Goal: Transaction & Acquisition: Purchase product/service

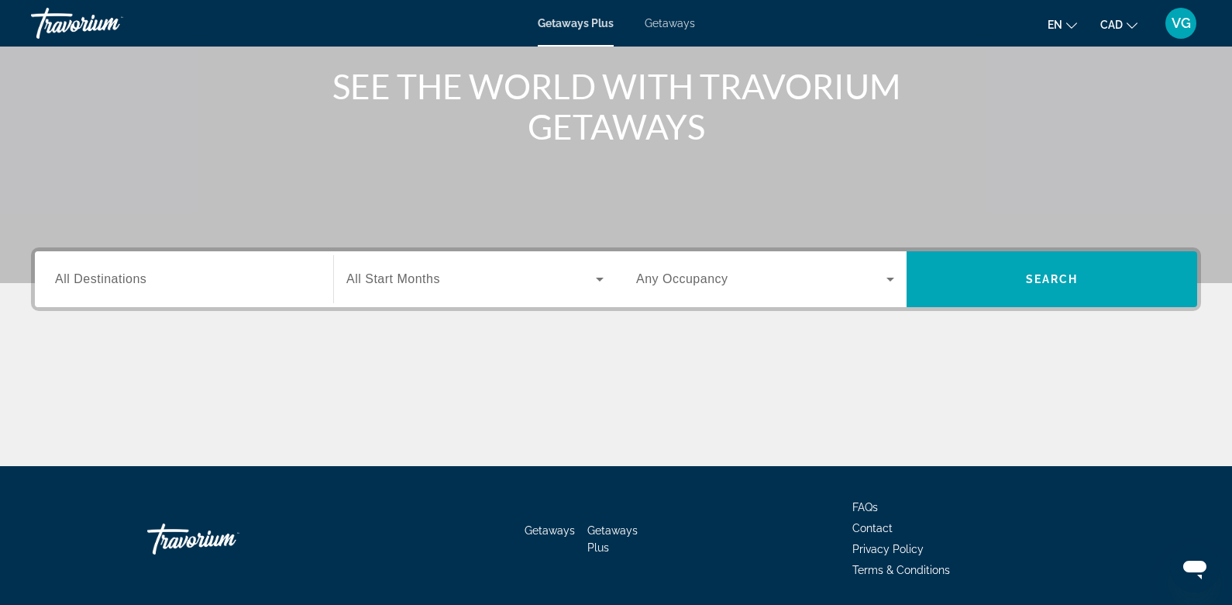
scroll to position [233, 0]
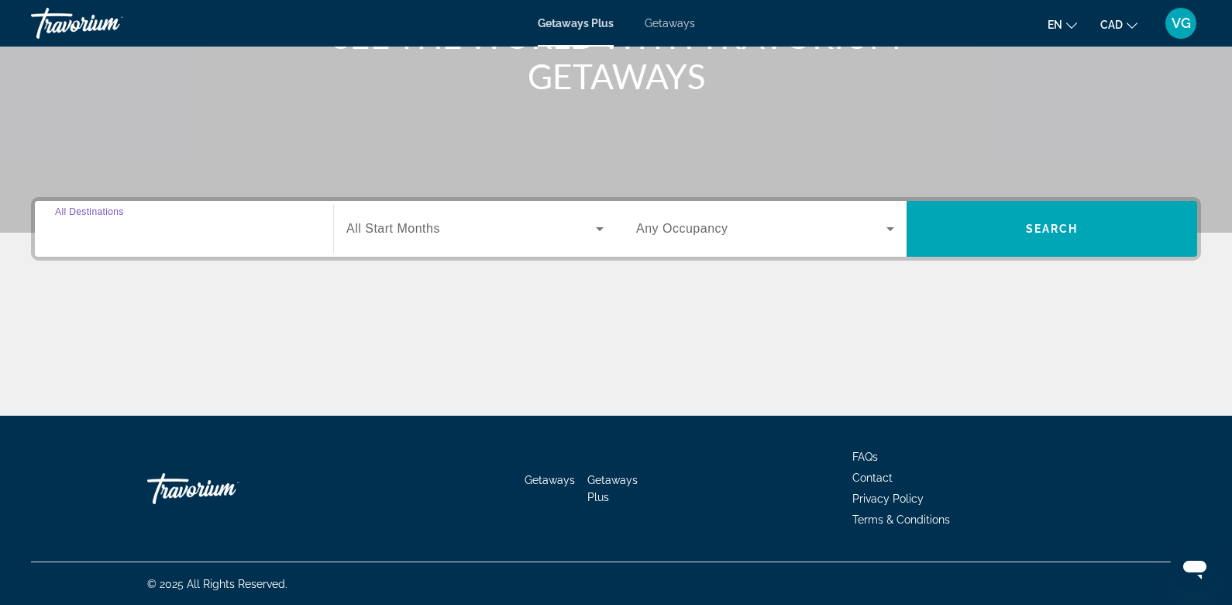
click at [201, 234] on input "Destination All Destinations" at bounding box center [184, 229] width 258 height 19
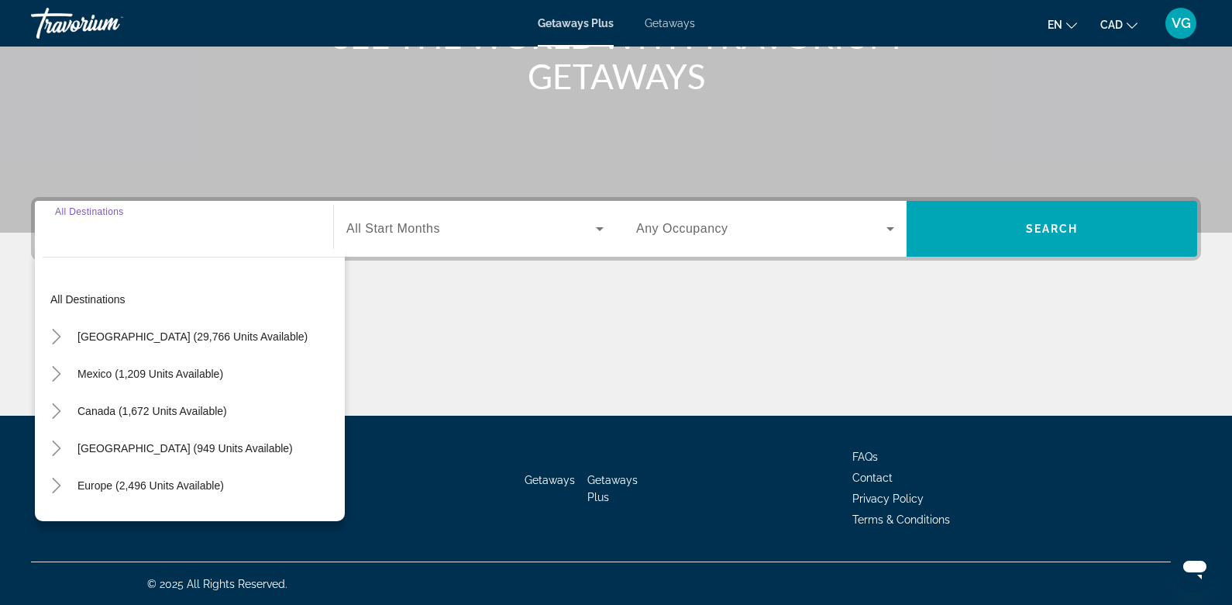
click at [133, 447] on span "Caribbean & Atlantic Islands (949 units available)" at bounding box center [185, 448] width 215 height 12
type input "**********"
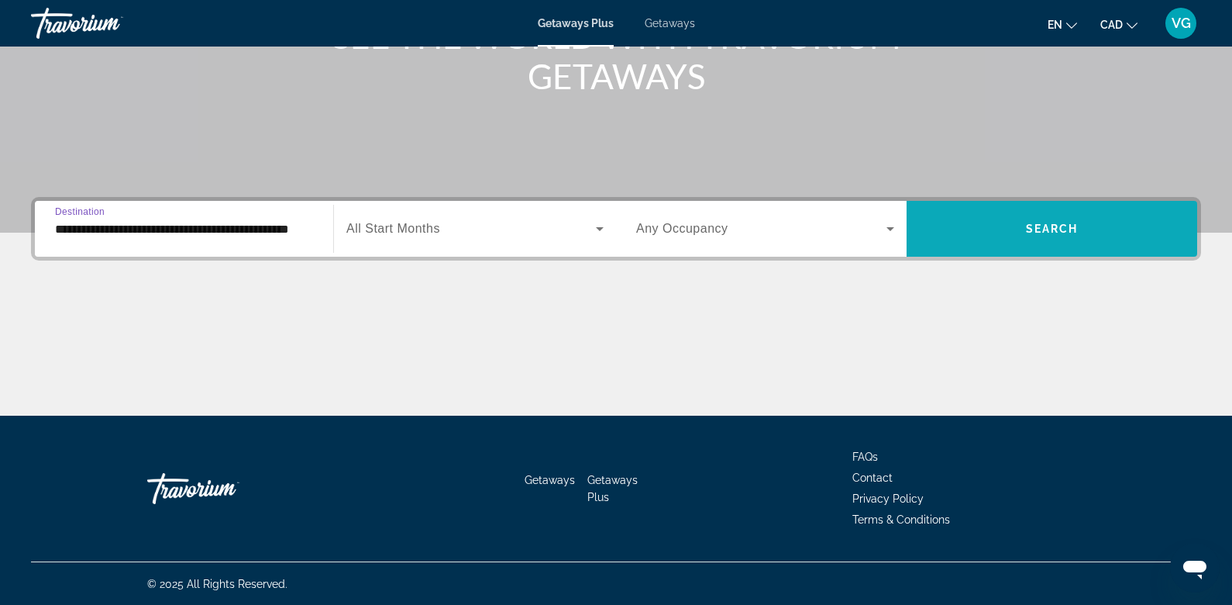
click at [1029, 226] on span "Search" at bounding box center [1052, 228] width 53 height 12
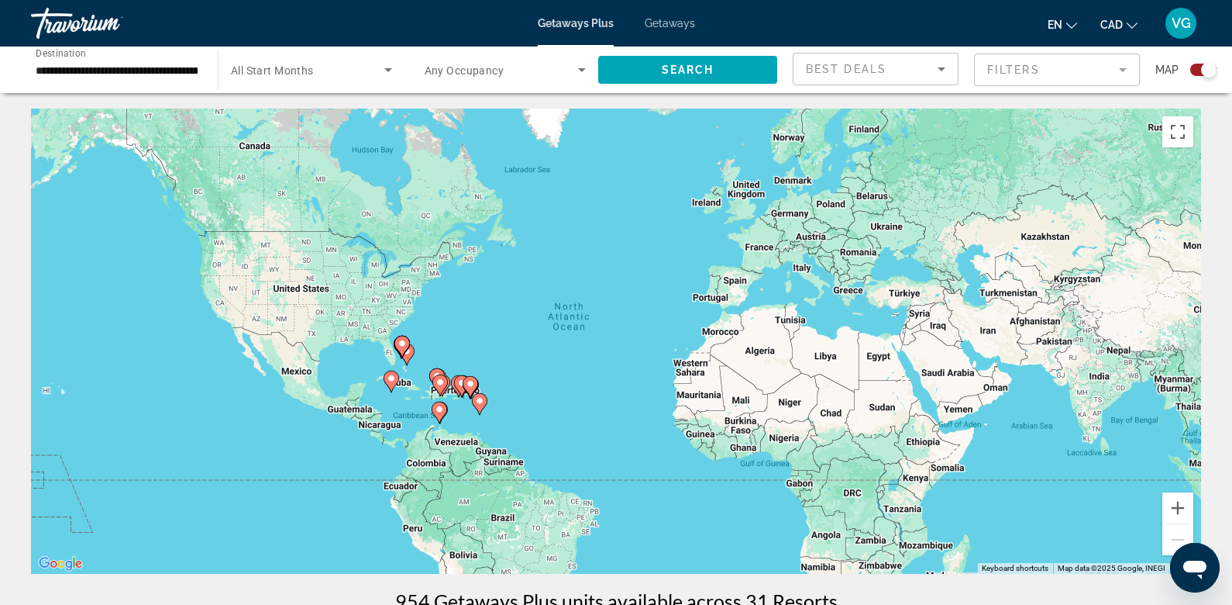
click at [478, 417] on div "To activate drag with keyboard, press Alt + Enter. Once in keyboard drag state,…" at bounding box center [616, 341] width 1170 height 465
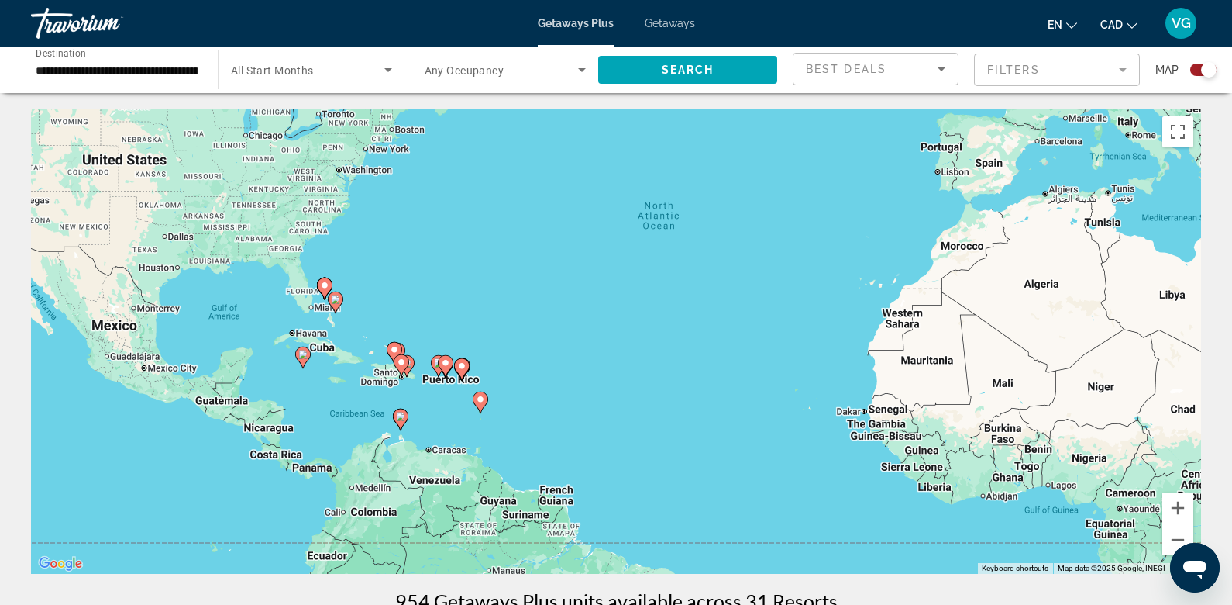
click at [436, 394] on div "To activate drag with keyboard, press Alt + Enter. Once in keyboard drag state,…" at bounding box center [616, 341] width 1170 height 465
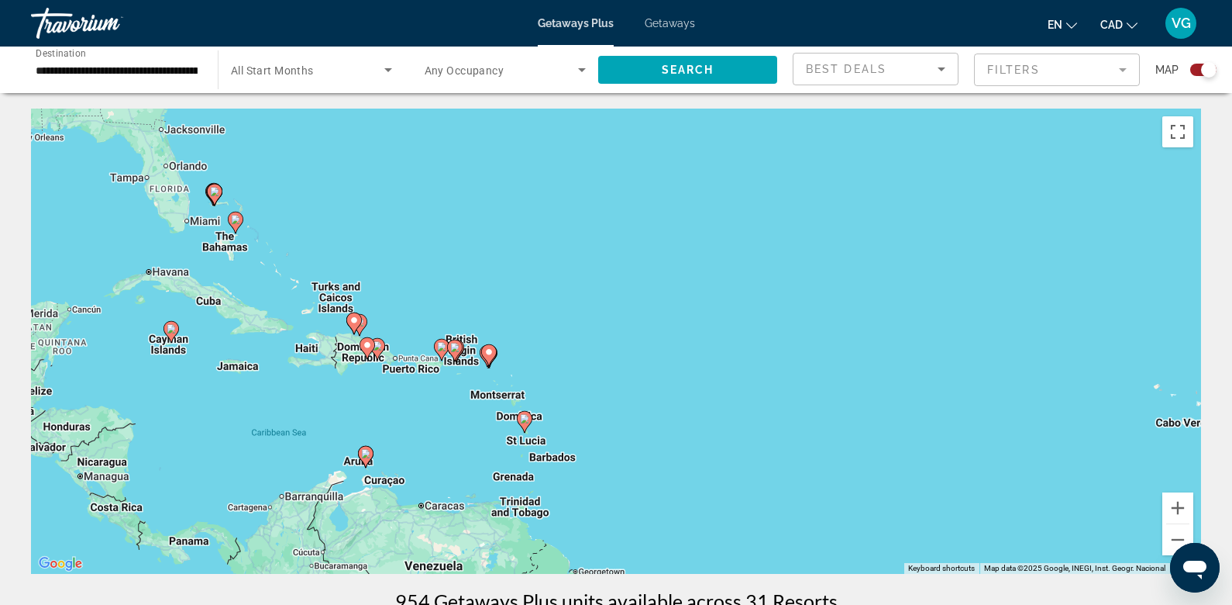
click at [460, 425] on div "To activate drag with keyboard, press Alt + Enter. Once in keyboard drag state,…" at bounding box center [616, 341] width 1170 height 465
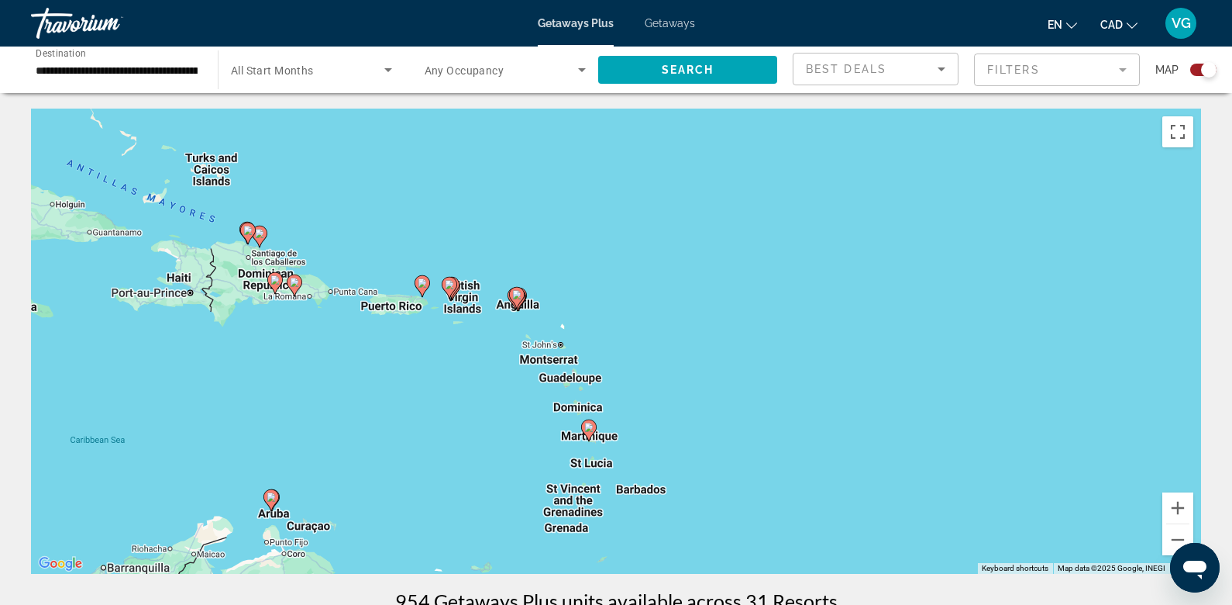
click at [589, 431] on image "Main content" at bounding box center [588, 426] width 9 height 9
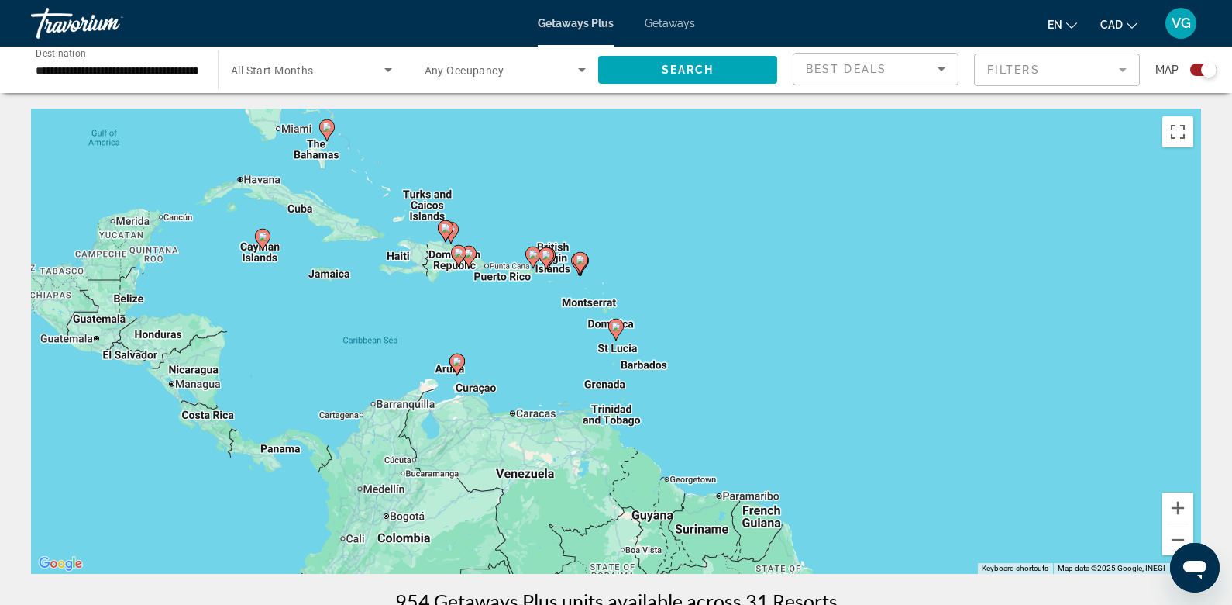
click at [459, 365] on image "Main content" at bounding box center [457, 361] width 9 height 9
type input "**********"
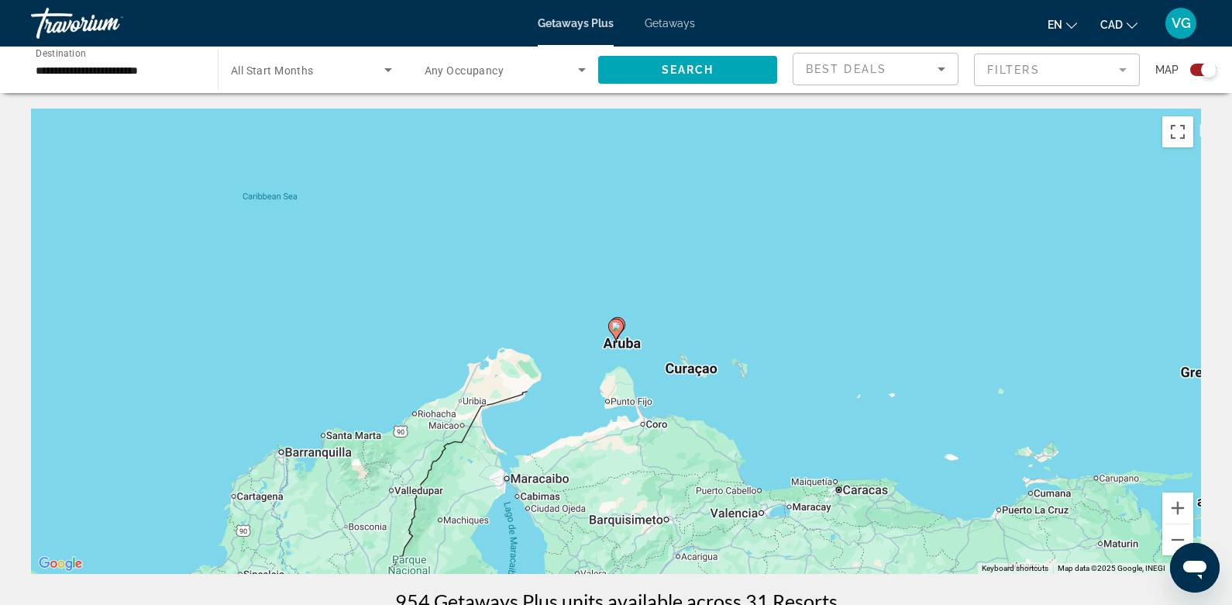
click at [615, 326] on image "Main content" at bounding box center [616, 326] width 9 height 9
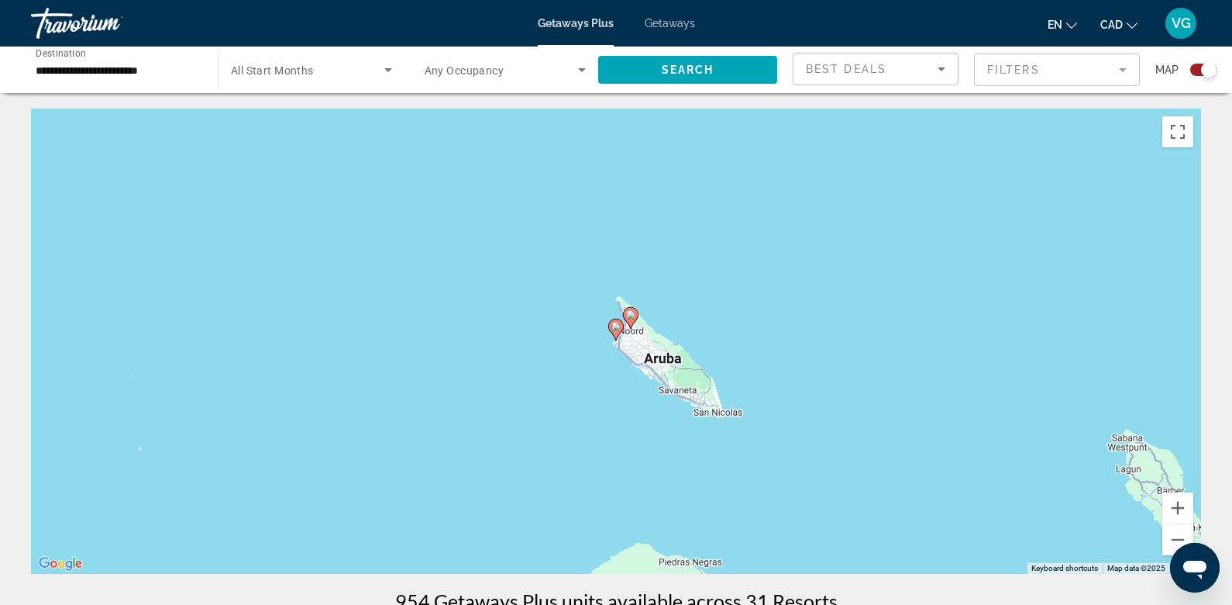
click at [616, 329] on image "Main content" at bounding box center [616, 326] width 9 height 9
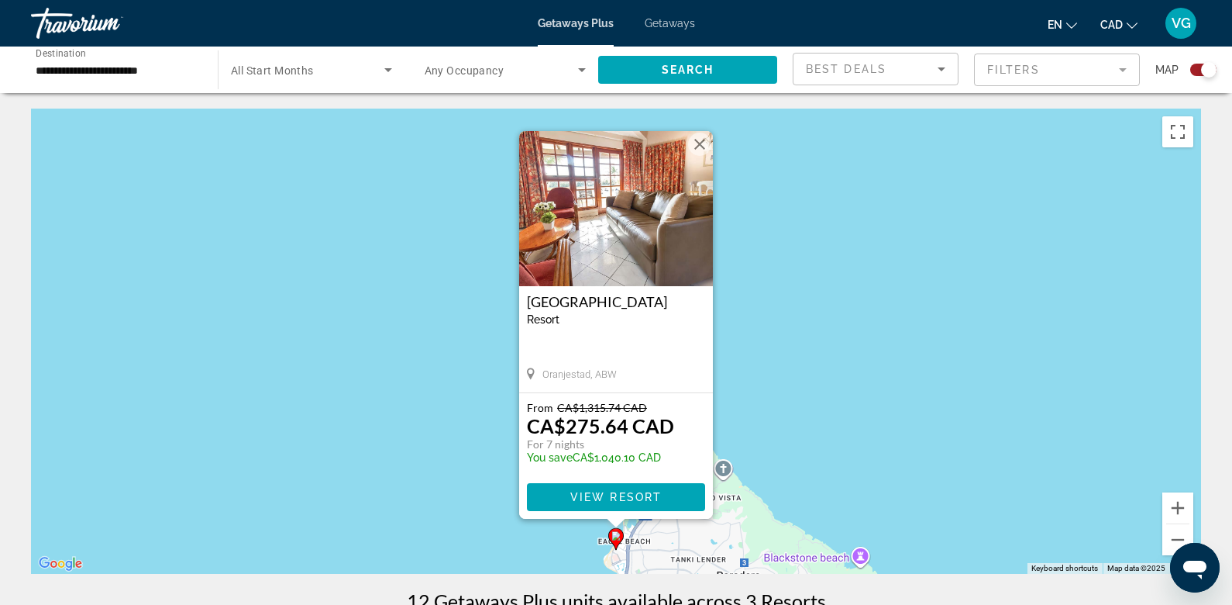
click at [699, 140] on button "Close" at bounding box center [699, 144] width 23 height 23
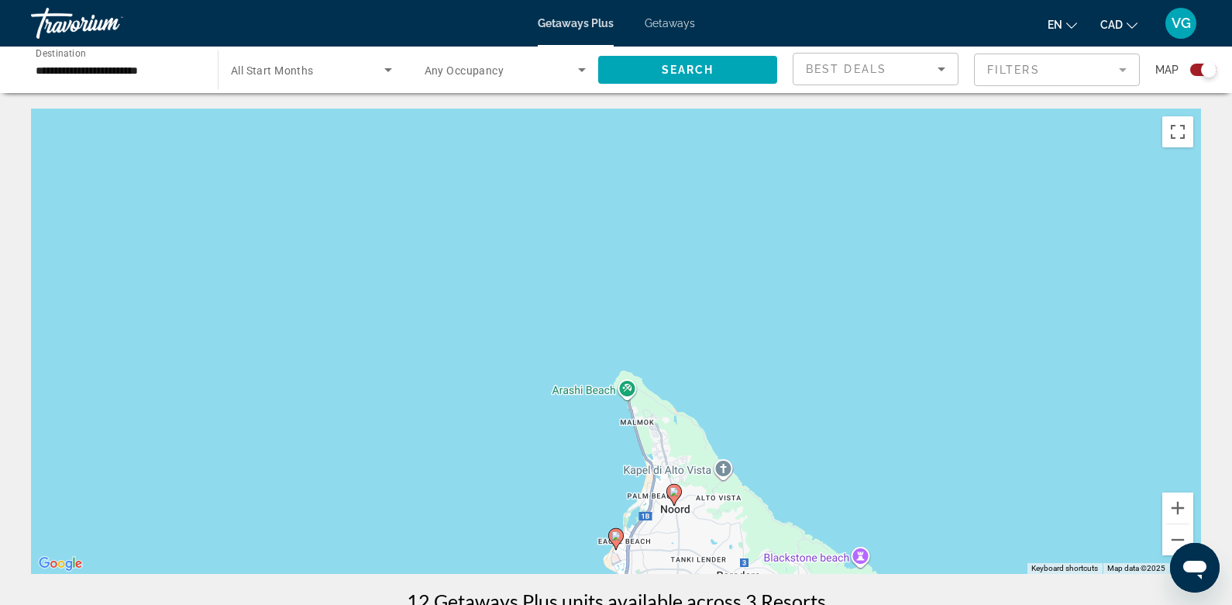
click at [675, 490] on image "Main content" at bounding box center [674, 491] width 9 height 9
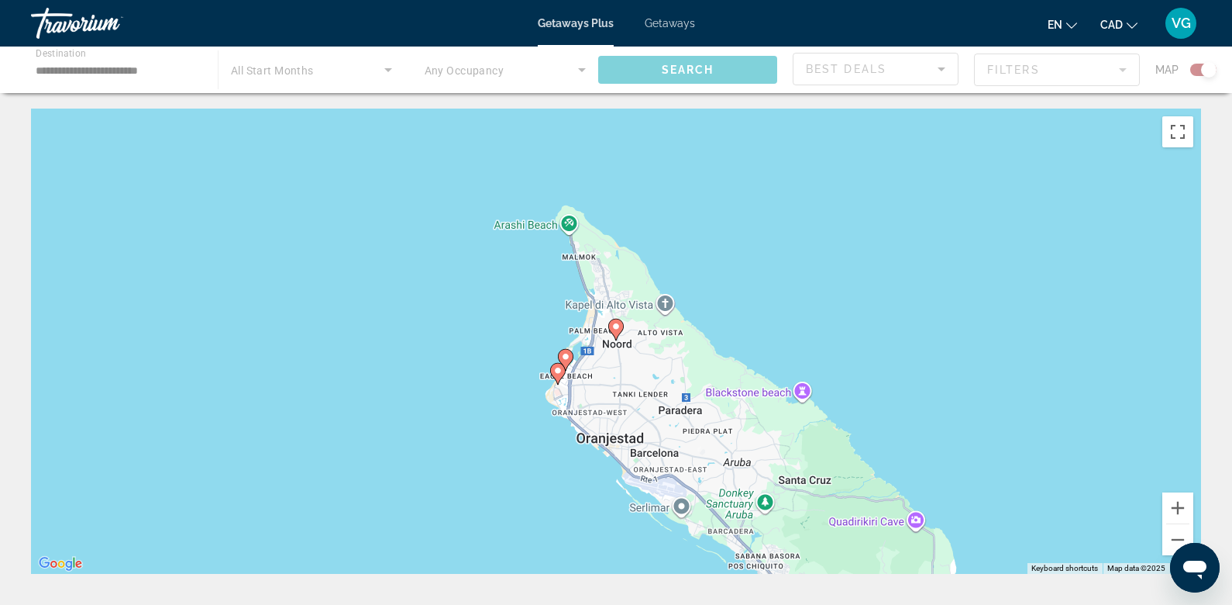
click at [572, 353] on icon "Main content" at bounding box center [566, 360] width 14 height 20
click at [493, 376] on div "To navigate, press the arrow keys. To activate drag with keyboard, press Alt + …" at bounding box center [616, 341] width 1170 height 465
click at [493, 377] on div "To activate drag with keyboard, press Alt + Enter. Once in keyboard drag state,…" at bounding box center [616, 341] width 1170 height 465
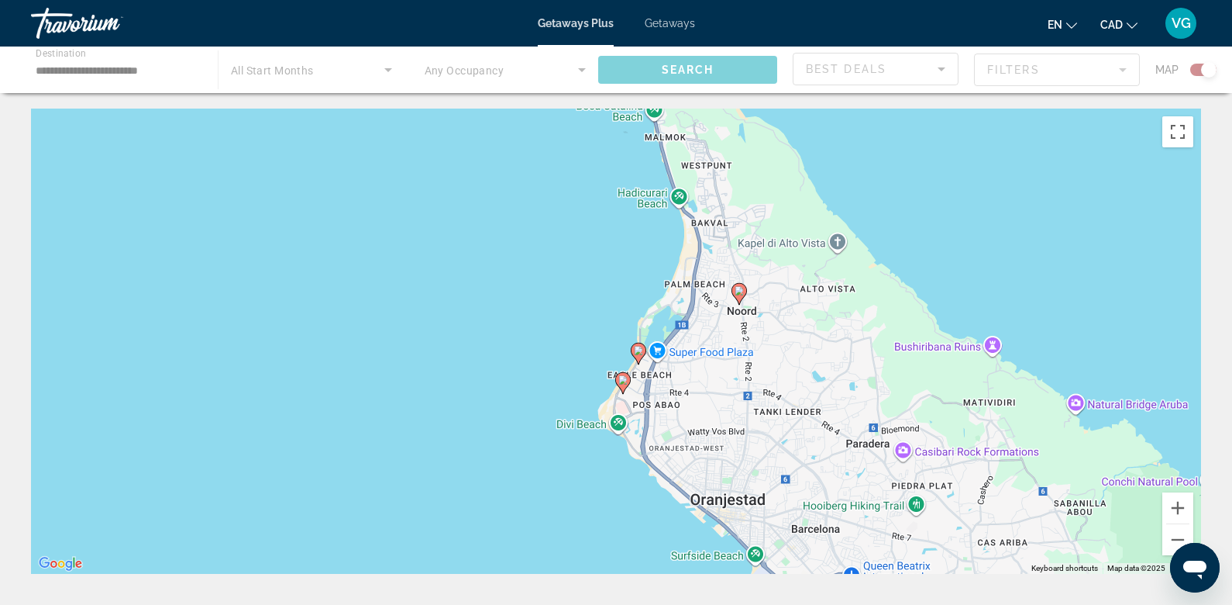
click at [626, 385] on icon "Main content" at bounding box center [623, 383] width 14 height 20
click at [651, 342] on div "To navigate, press the arrow keys. To activate drag with keyboard, press Alt + …" at bounding box center [616, 341] width 1170 height 465
click at [644, 350] on icon "Main content" at bounding box center [639, 353] width 14 height 20
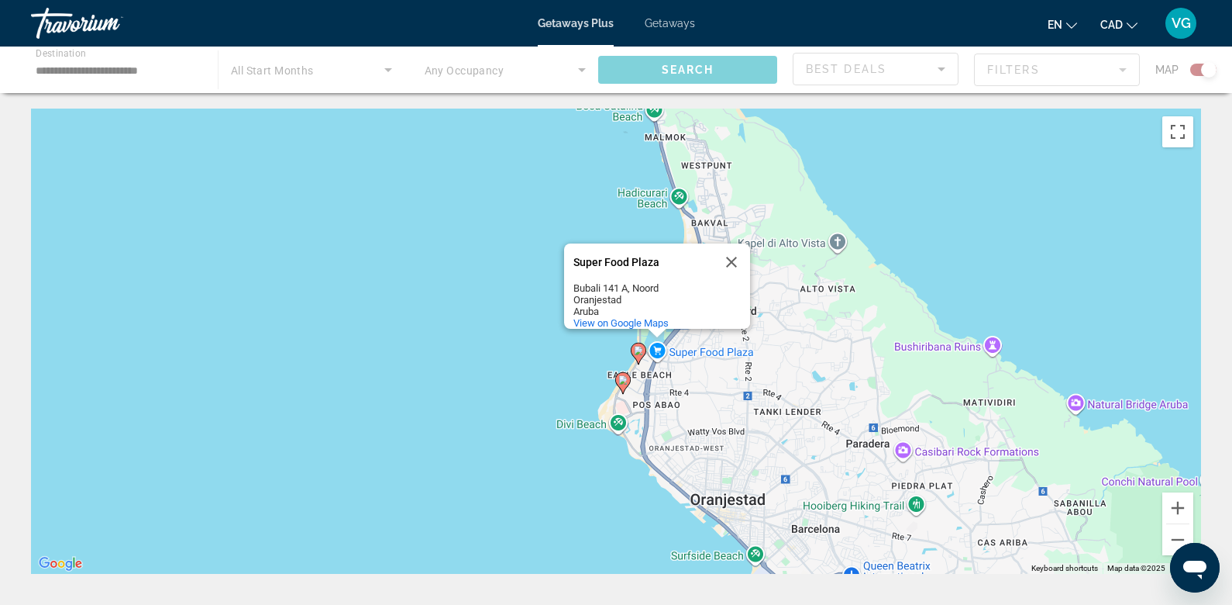
click at [639, 348] on image "Main content" at bounding box center [638, 350] width 9 height 9
click at [615, 385] on gmp-advanced-marker "Main content" at bounding box center [623, 382] width 16 height 23
click at [622, 382] on image "Main content" at bounding box center [623, 379] width 9 height 9
click at [572, 426] on div "To navigate, press the arrow keys. To activate drag with keyboard, press Alt + …" at bounding box center [616, 341] width 1170 height 465
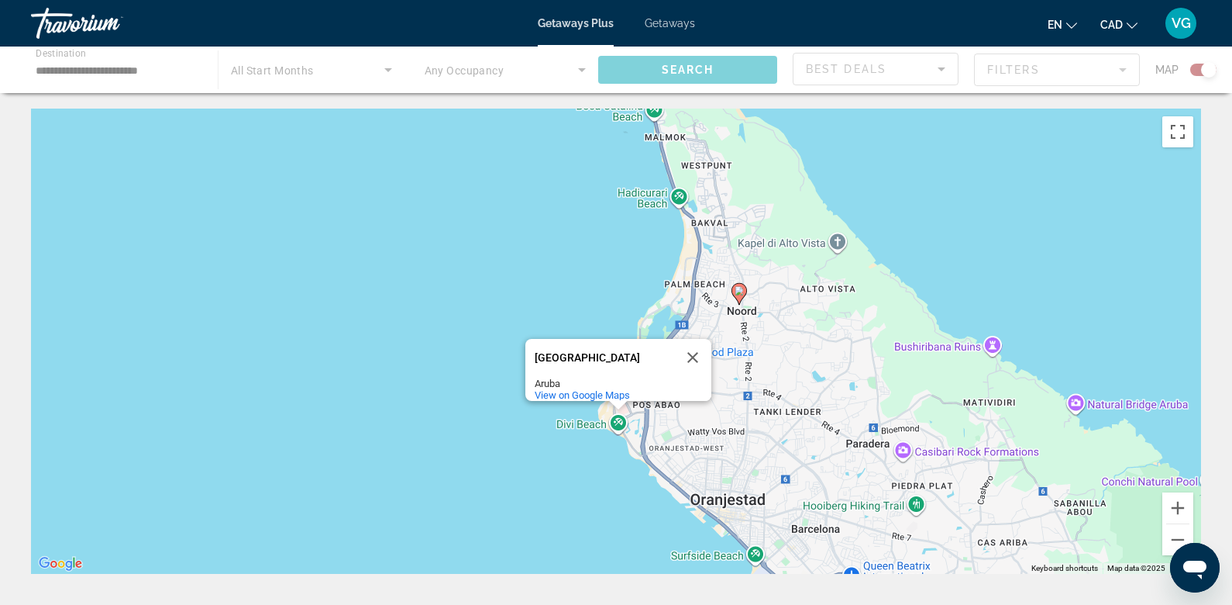
click at [738, 298] on icon "Main content" at bounding box center [739, 294] width 14 height 20
click at [688, 346] on button "Close" at bounding box center [692, 357] width 37 height 37
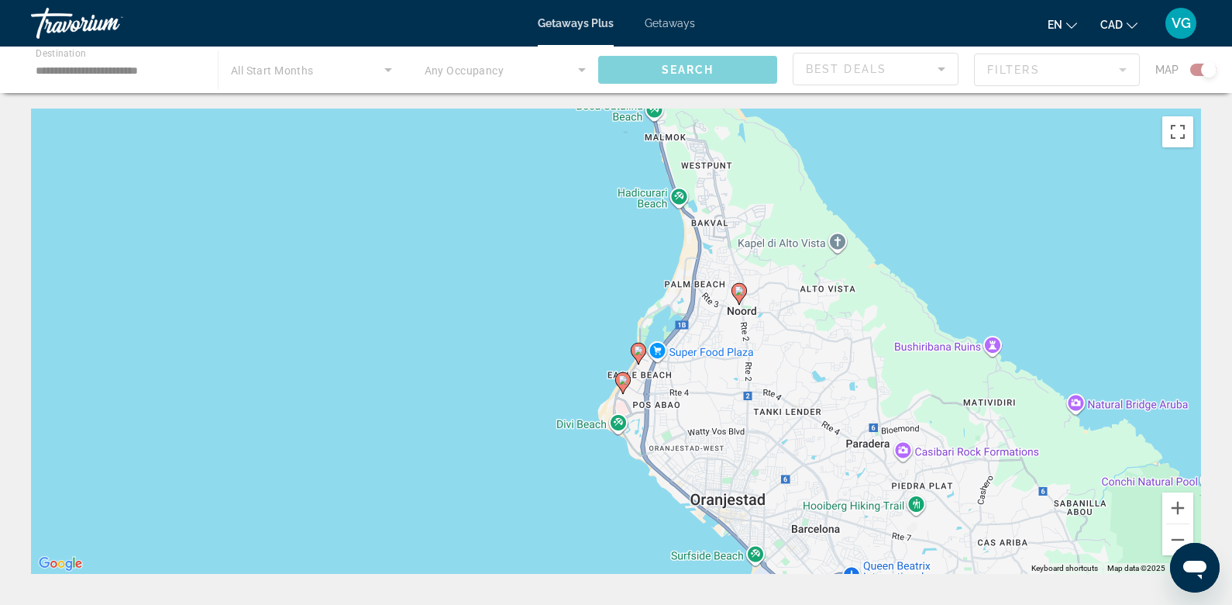
click at [355, 253] on div "To navigate, press the arrow keys. To activate drag with keyboard, press Alt + …" at bounding box center [616, 341] width 1170 height 465
click at [274, 99] on div "**********" at bounding box center [616, 356] width 1232 height 713
click at [1108, 536] on button "Zoom out" at bounding box center [1178, 539] width 31 height 31
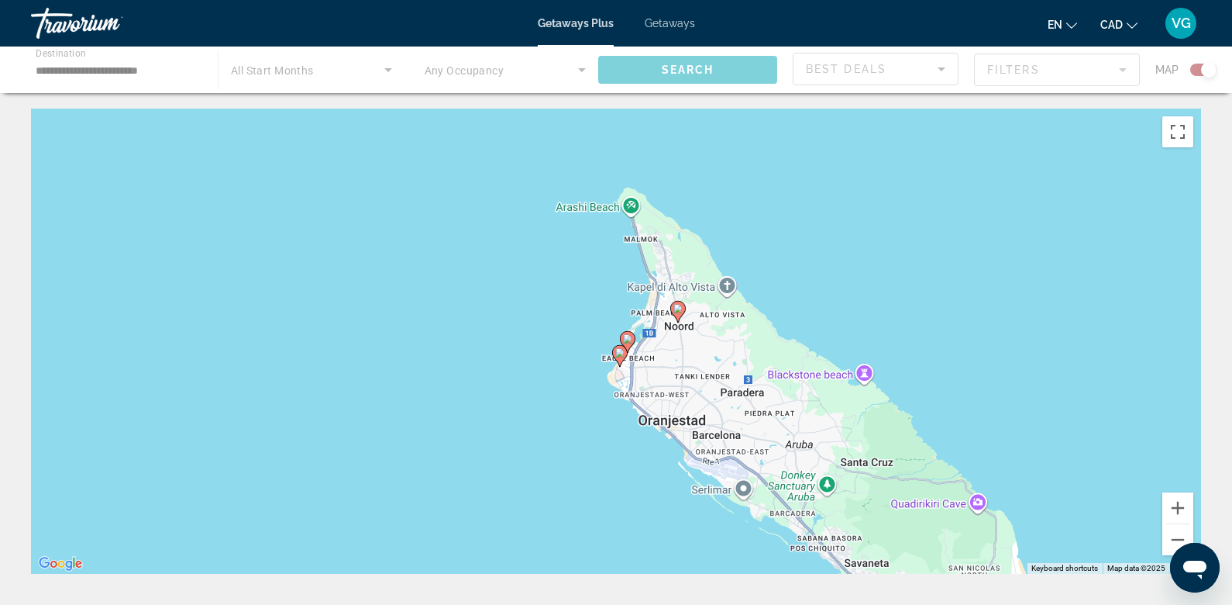
click at [681, 306] on image "Main content" at bounding box center [678, 308] width 9 height 9
click at [1108, 543] on button "Zoom out" at bounding box center [1178, 539] width 31 height 31
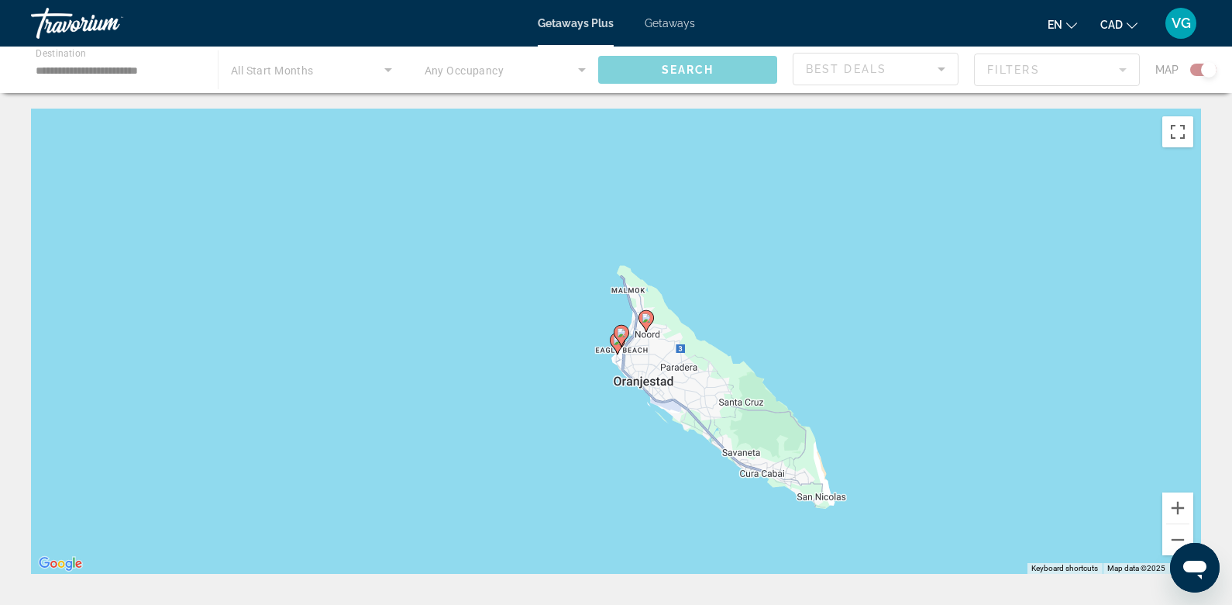
click at [1108, 70] on div "Main content" at bounding box center [616, 70] width 1232 height 47
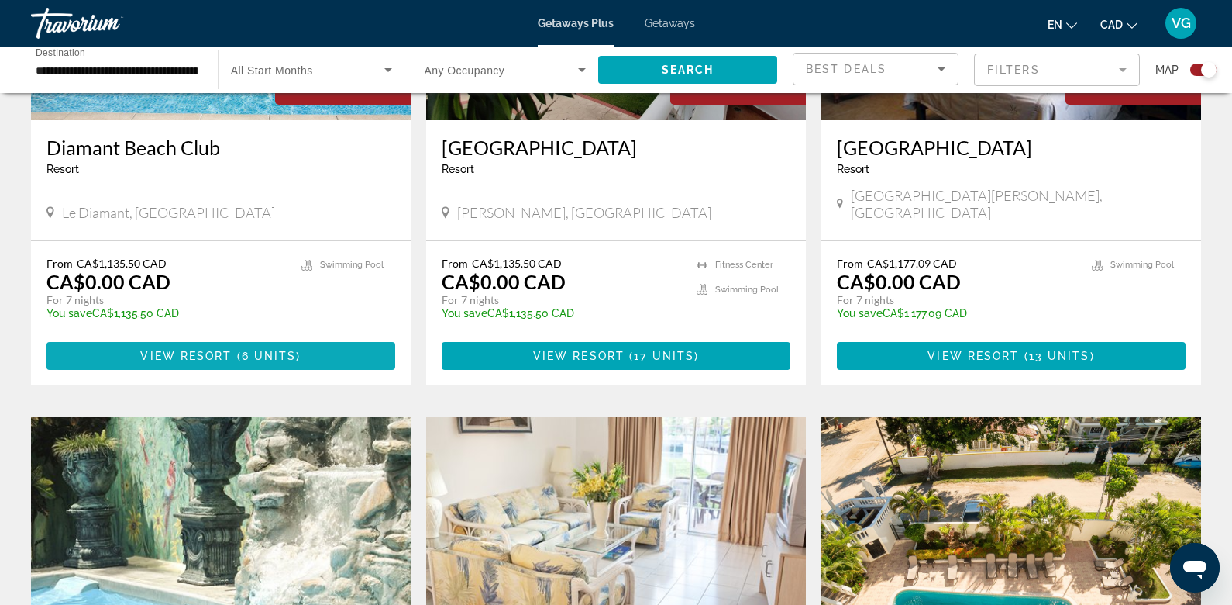
scroll to position [1097, 0]
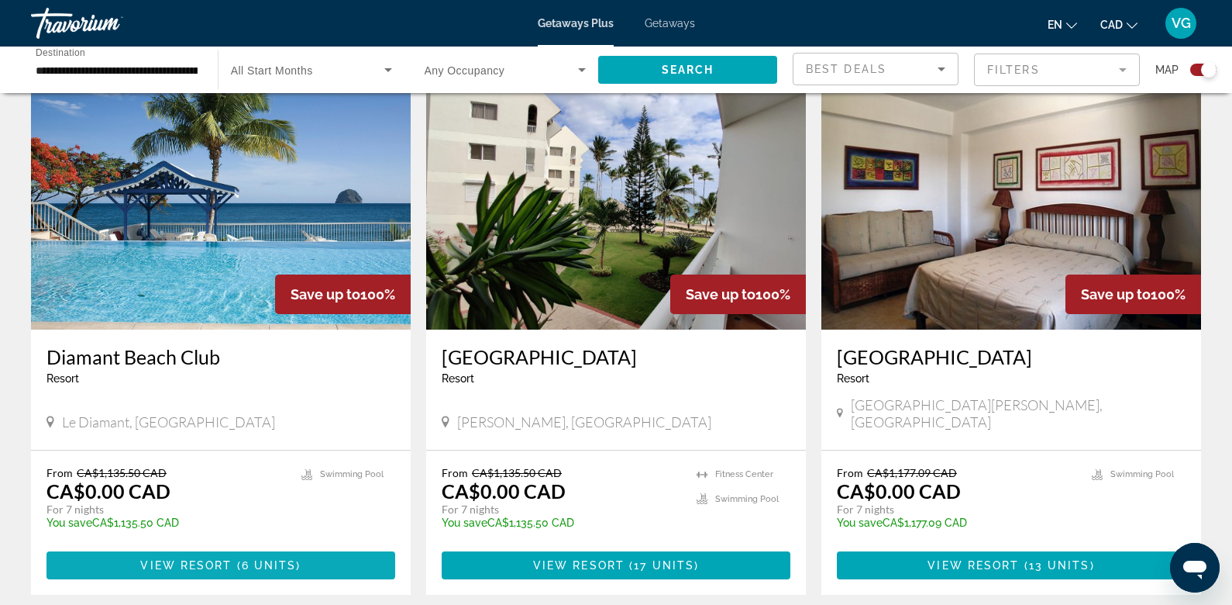
click at [217, 546] on span "Main content" at bounding box center [221, 564] width 349 height 37
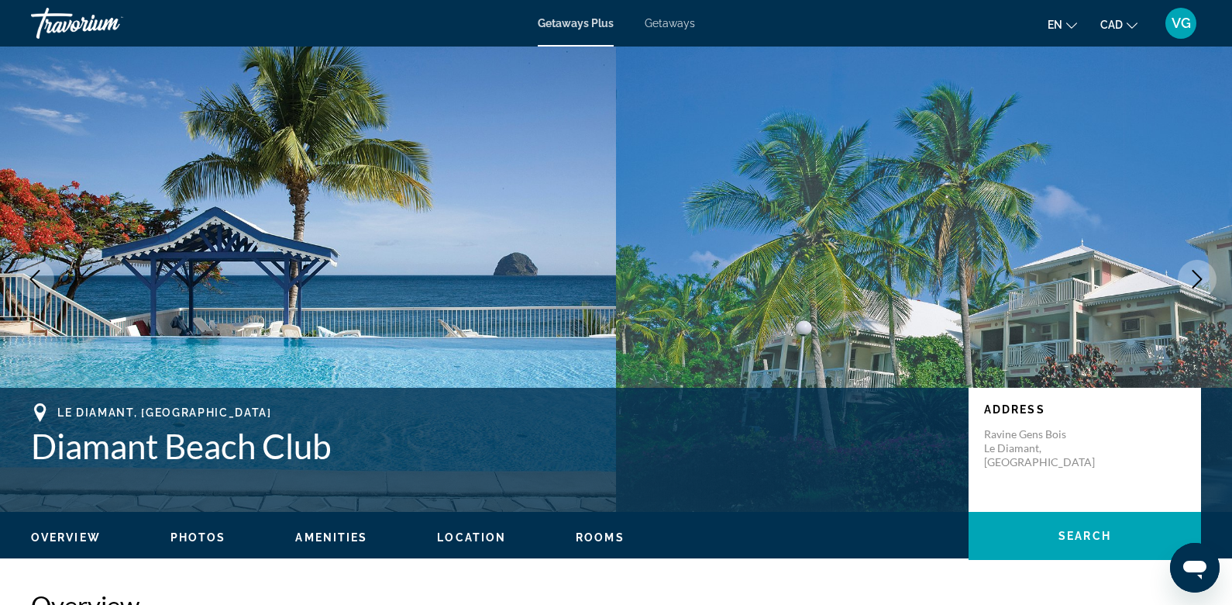
click at [1201, 281] on icon "Next image" at bounding box center [1197, 279] width 19 height 19
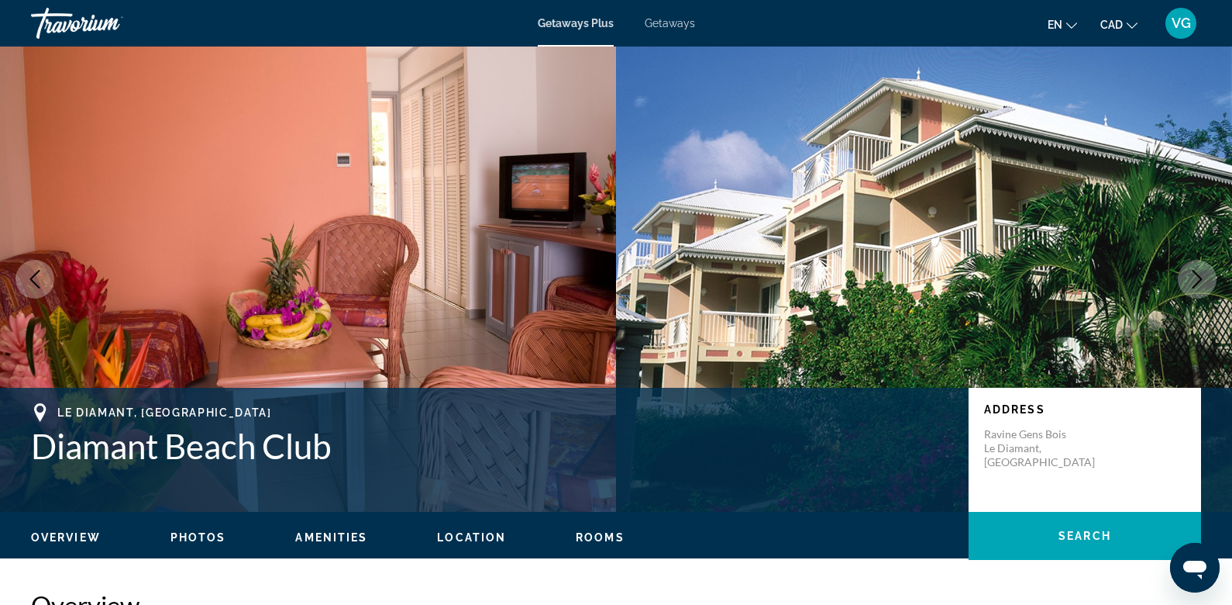
click at [1201, 281] on icon "Next image" at bounding box center [1197, 279] width 19 height 19
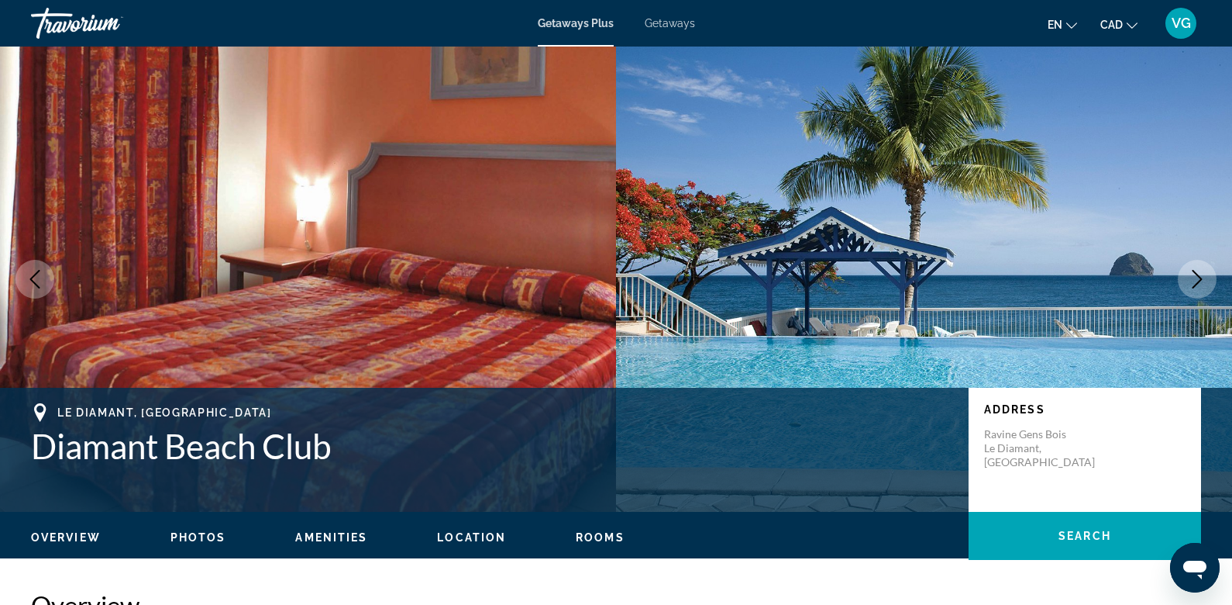
click at [1201, 281] on icon "Next image" at bounding box center [1197, 279] width 19 height 19
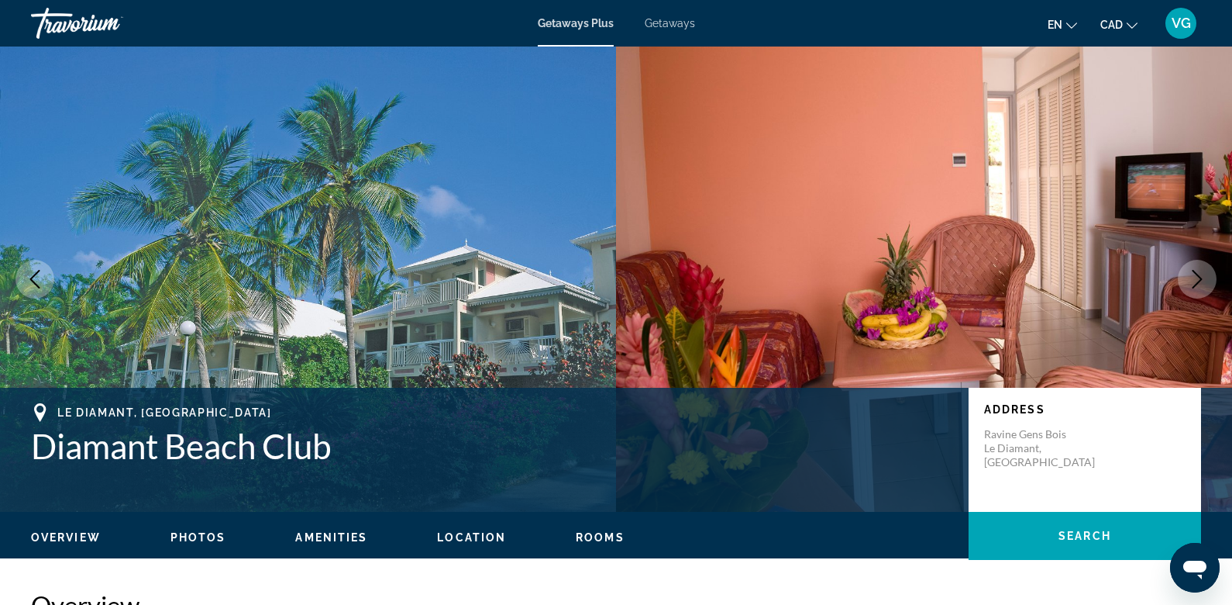
click at [1201, 281] on icon "Next image" at bounding box center [1197, 279] width 19 height 19
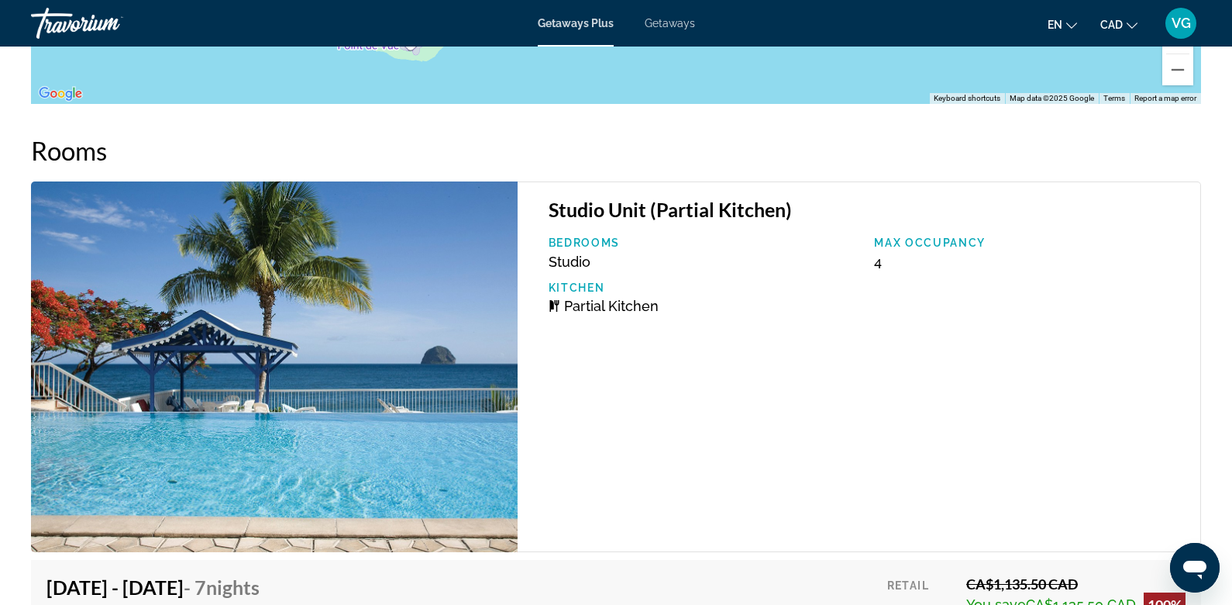
scroll to position [2226, 0]
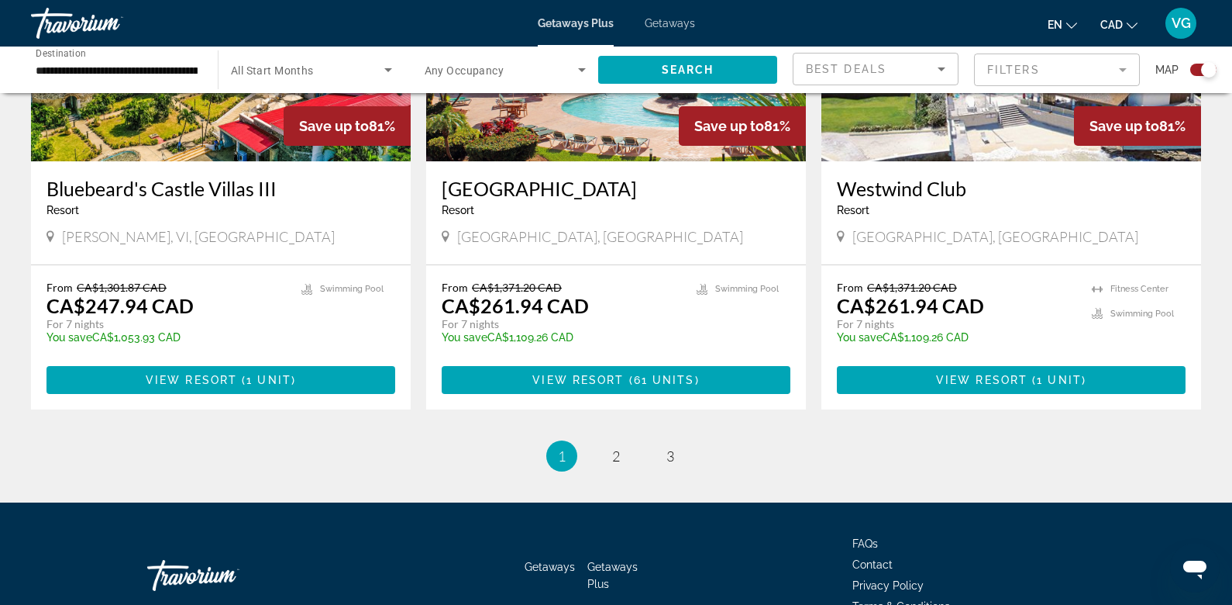
scroll to position [2354, 0]
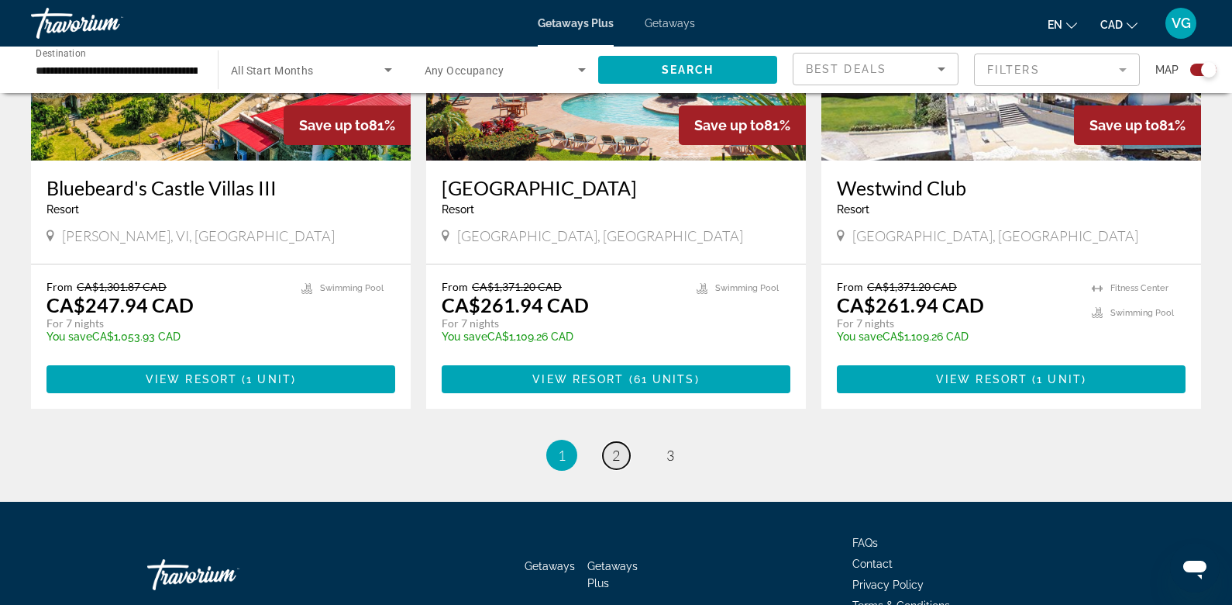
click at [617, 446] on span "2" at bounding box center [616, 454] width 8 height 17
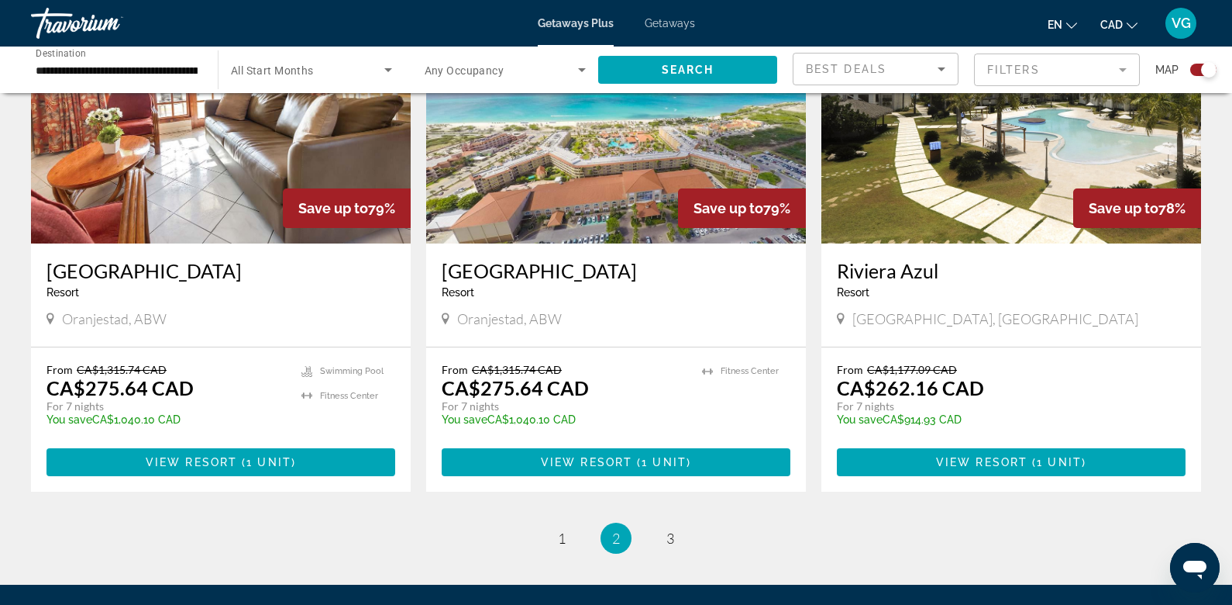
scroll to position [2187, 0]
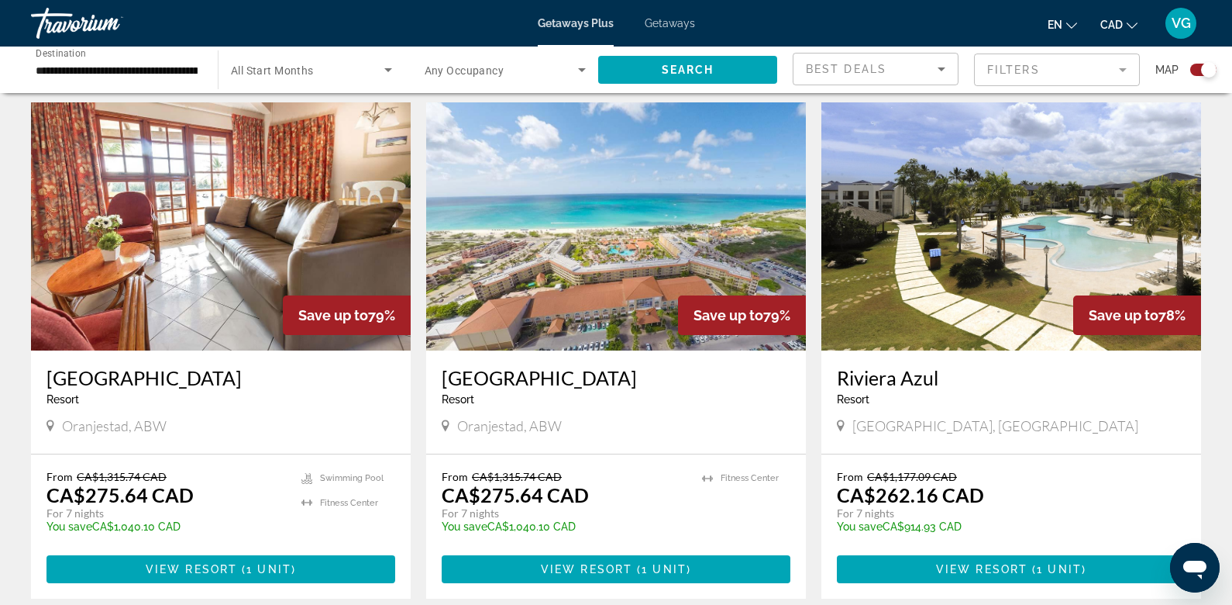
click at [560, 277] on img "Main content" at bounding box center [616, 226] width 380 height 248
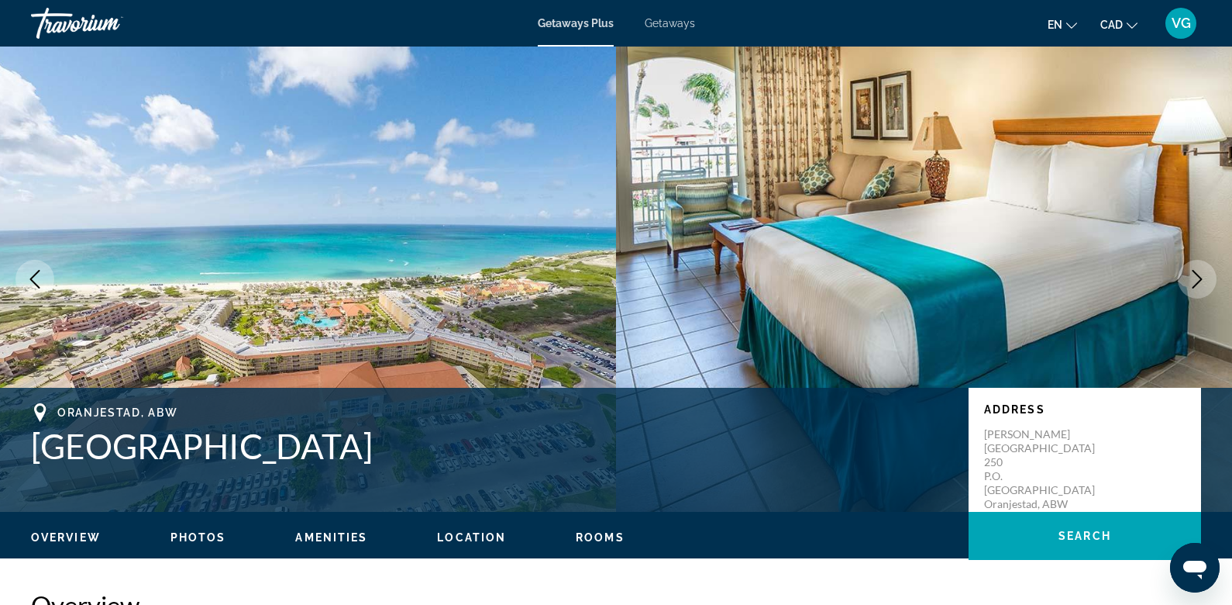
click at [1205, 281] on icon "Next image" at bounding box center [1197, 279] width 19 height 19
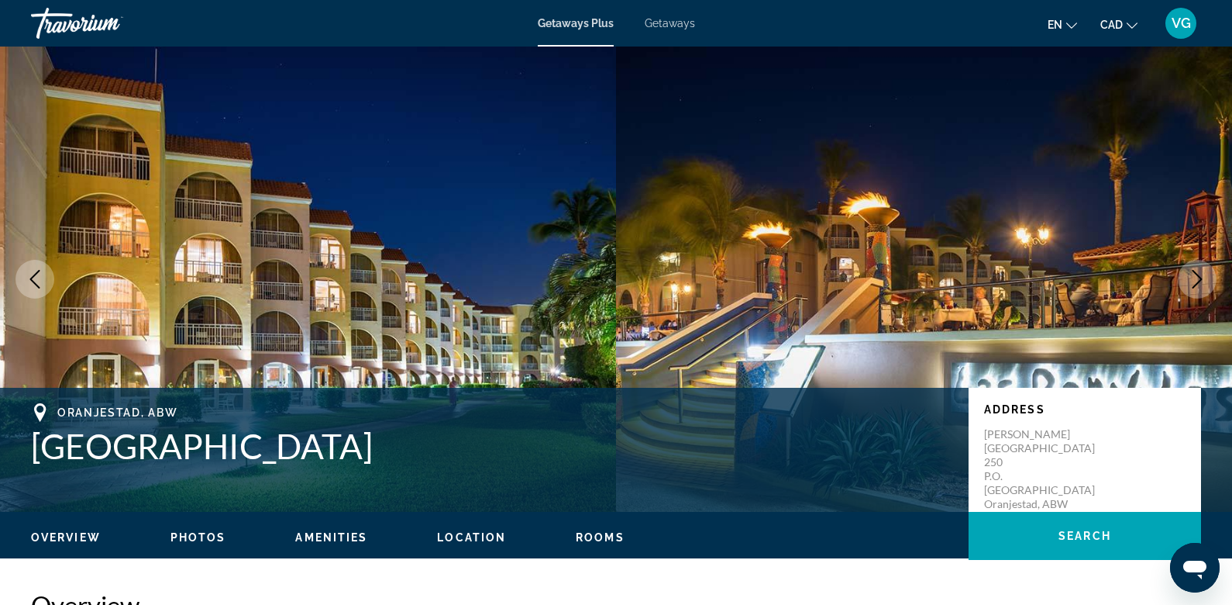
click at [1206, 281] on icon "Next image" at bounding box center [1197, 279] width 19 height 19
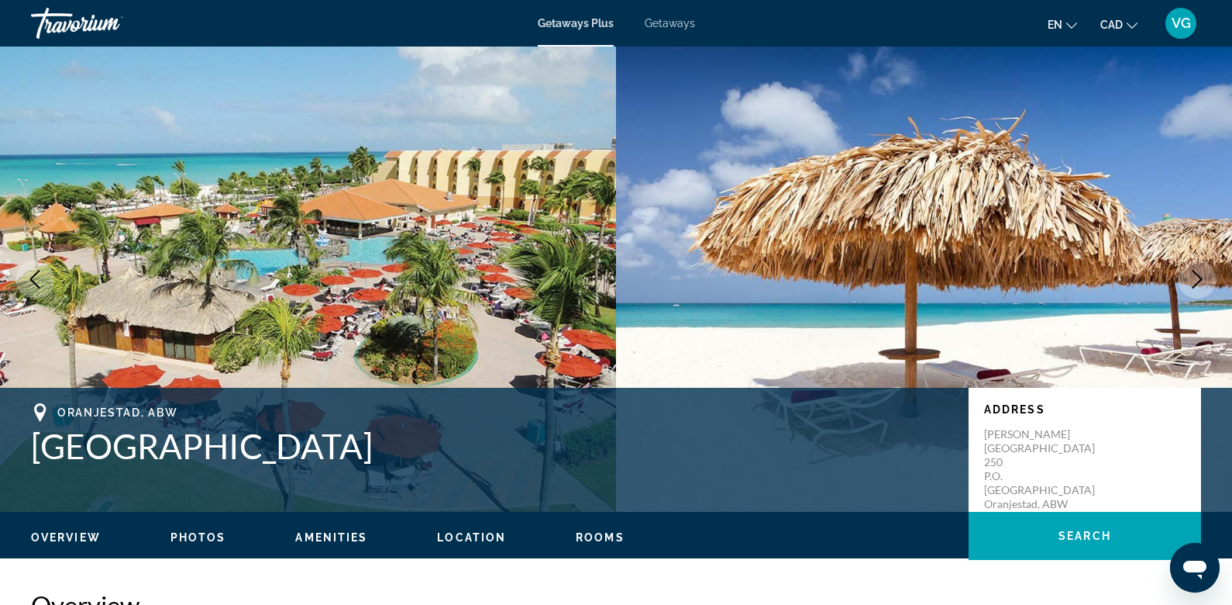
click at [1206, 281] on icon "Next image" at bounding box center [1197, 279] width 19 height 19
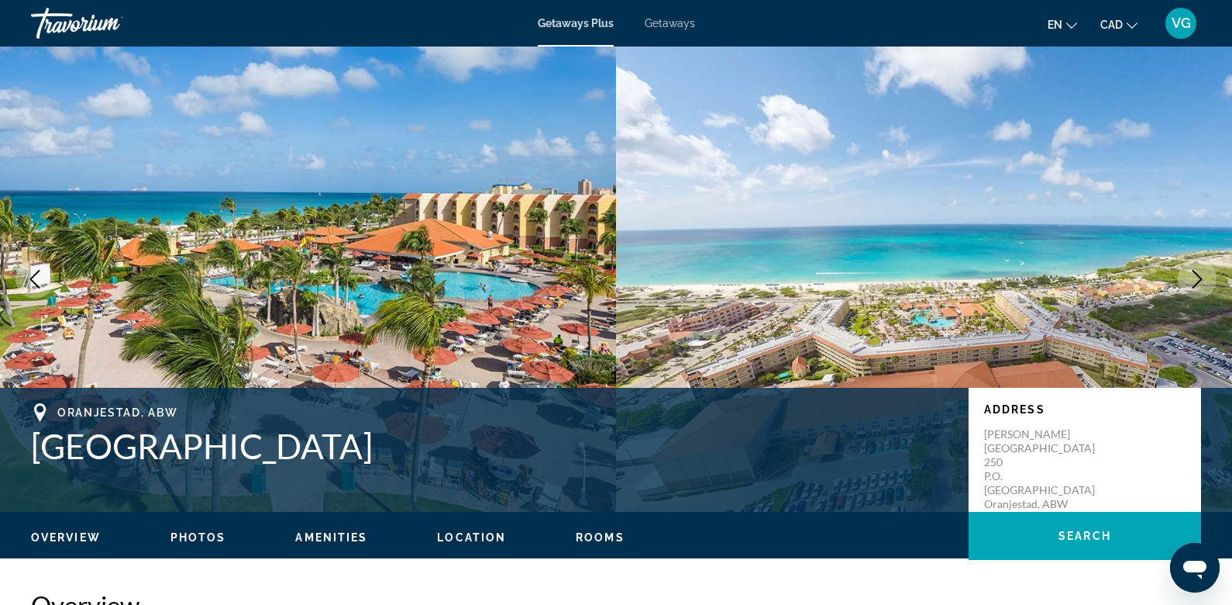
click at [1207, 281] on button "Next image" at bounding box center [1197, 279] width 39 height 39
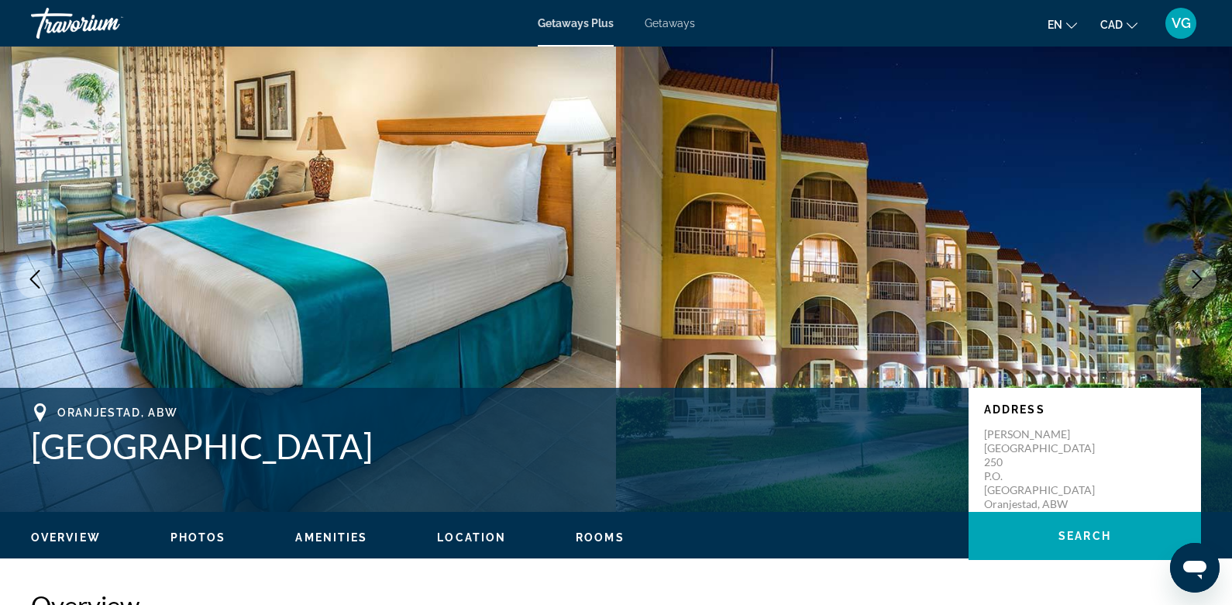
click at [1207, 280] on button "Next image" at bounding box center [1197, 279] width 39 height 39
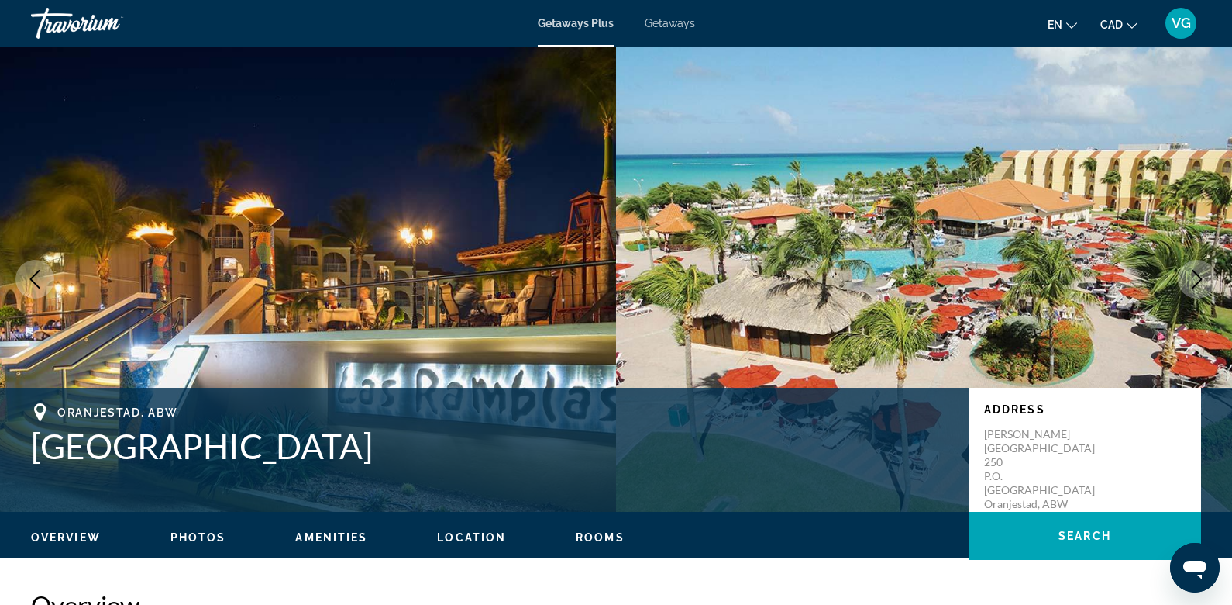
click at [36, 274] on icon "Previous image" at bounding box center [35, 279] width 10 height 19
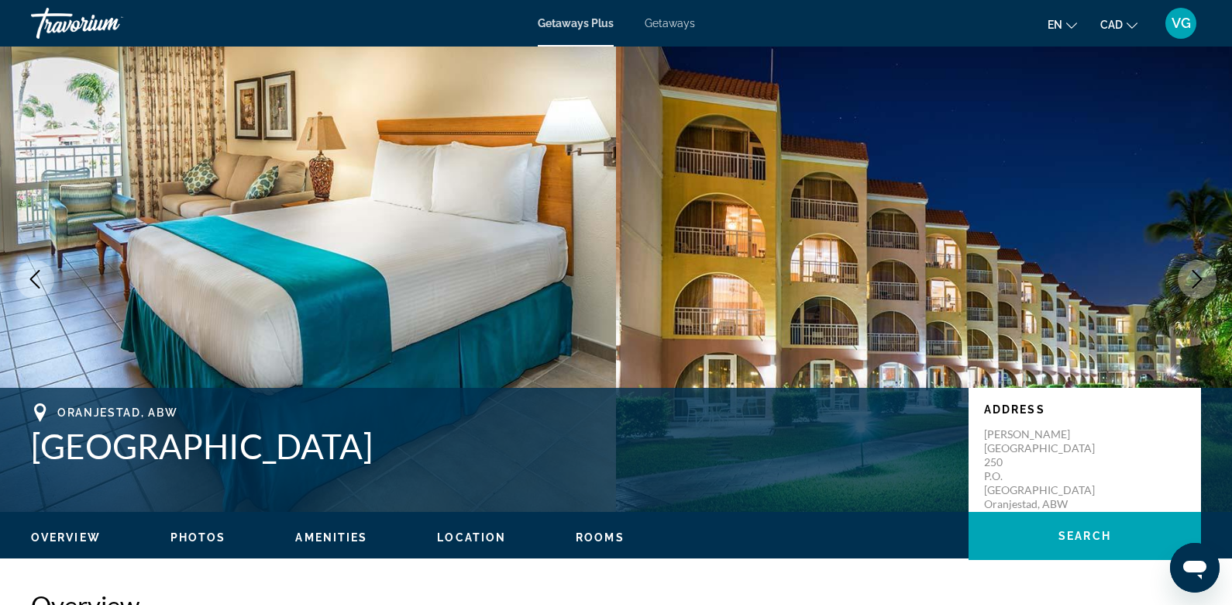
drag, startPoint x: 35, startPoint y: 443, endPoint x: 575, endPoint y: 465, distance: 540.7
click at [575, 465] on h1 "[GEOGRAPHIC_DATA]" at bounding box center [492, 446] width 922 height 40
copy h1 "[GEOGRAPHIC_DATA]"
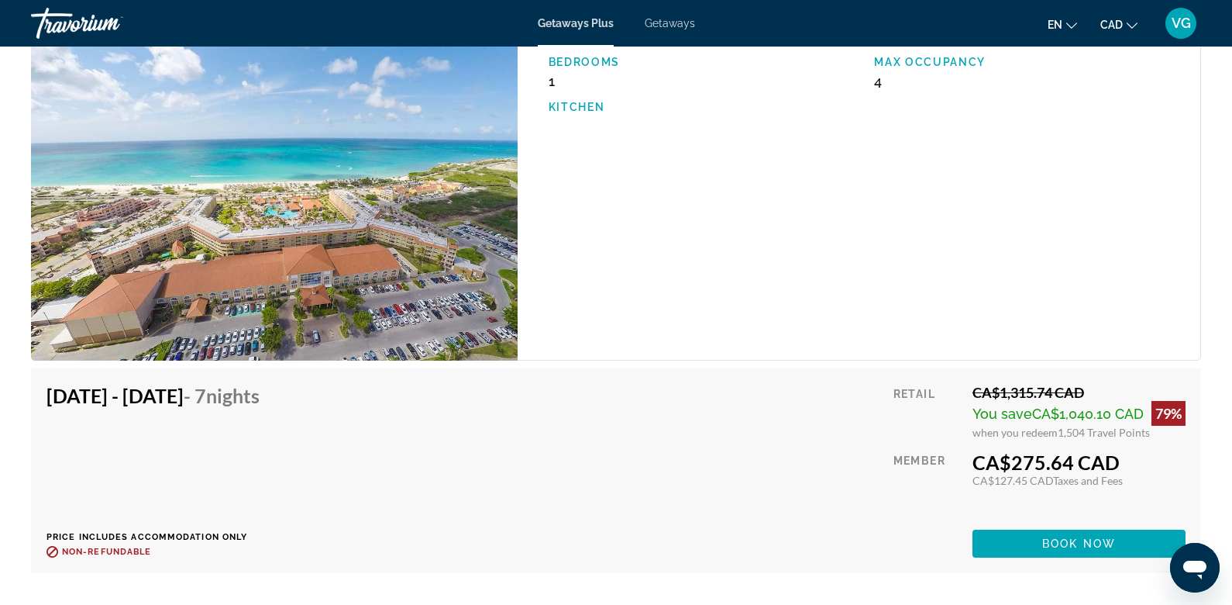
scroll to position [2694, 0]
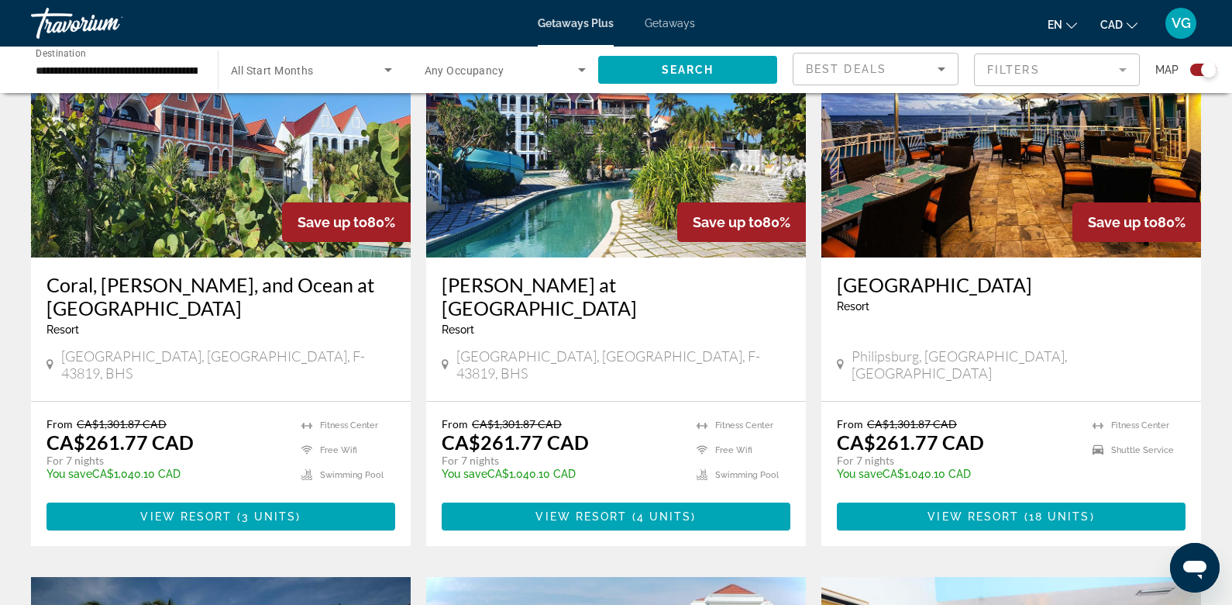
scroll to position [641, 0]
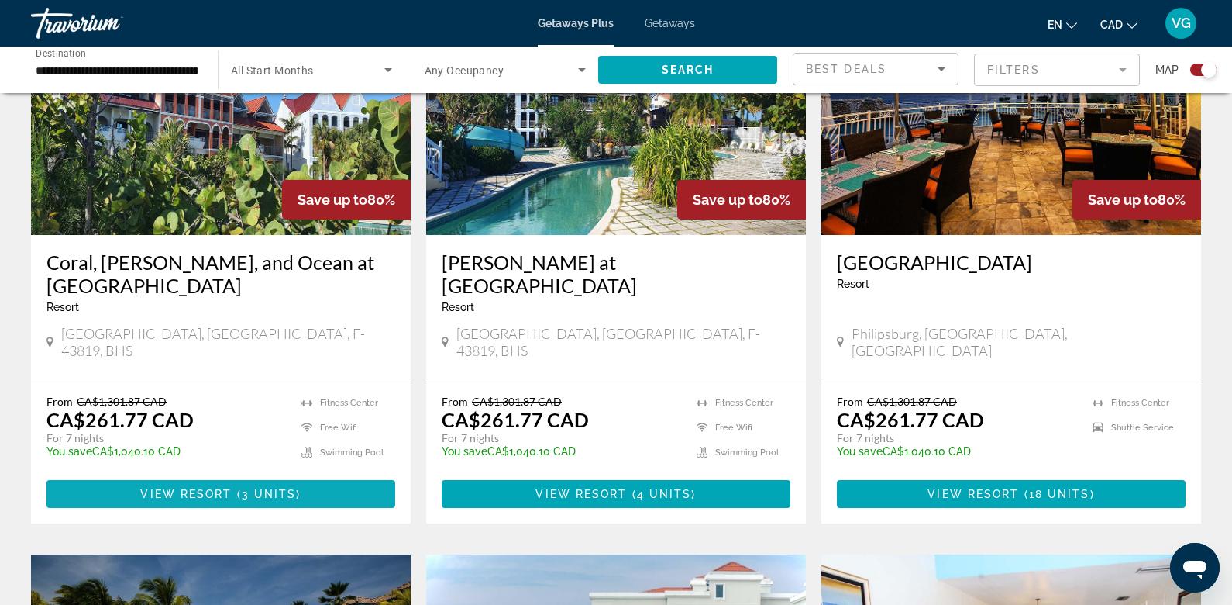
click at [205, 488] on span "View Resort" at bounding box center [185, 494] width 91 height 12
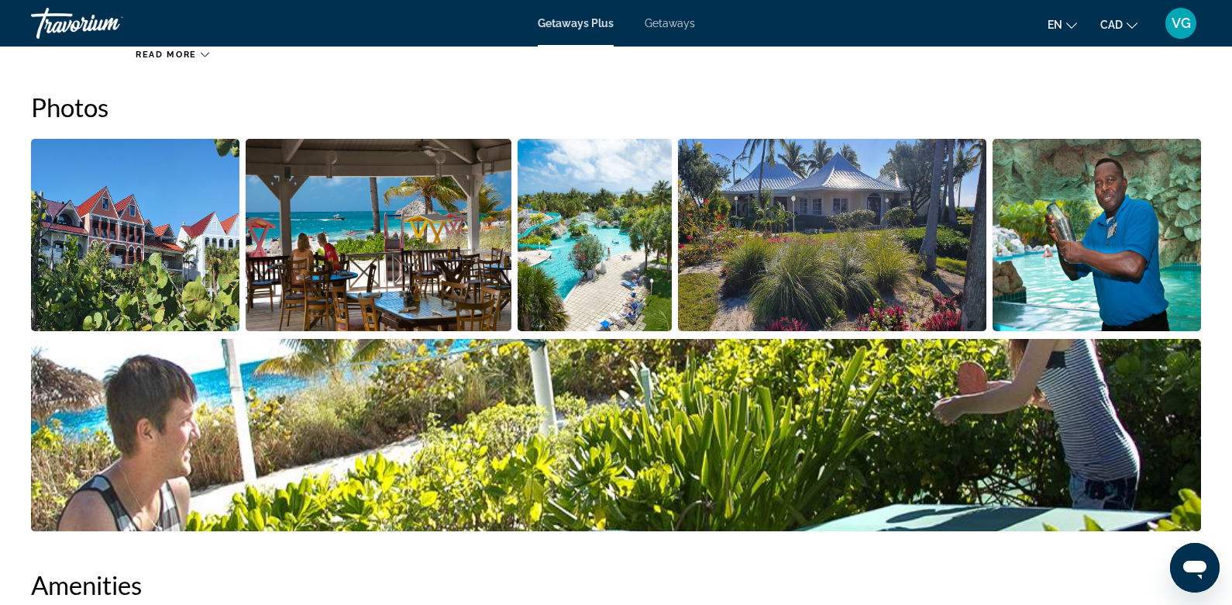
scroll to position [151, 0]
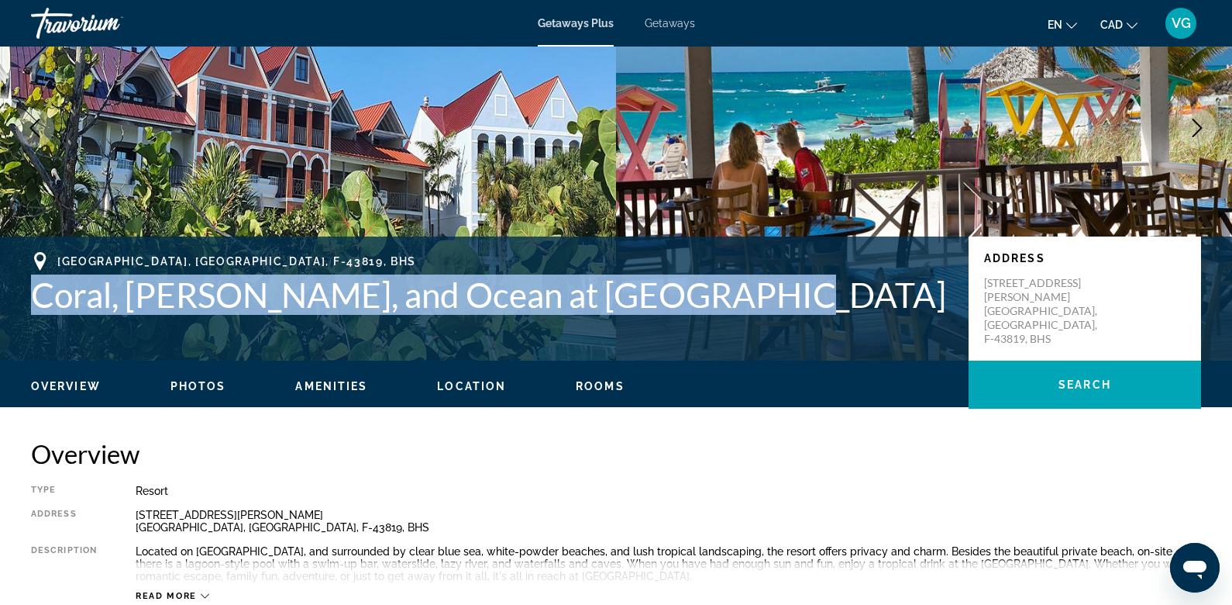
drag, startPoint x: 29, startPoint y: 296, endPoint x: 738, endPoint y: 315, distance: 708.7
click at [739, 320] on div "[GEOGRAPHIC_DATA], [GEOGRAPHIC_DATA], F-43819, [GEOGRAPHIC_DATA][PERSON_NAME], …" at bounding box center [616, 298] width 1232 height 93
copy h1 "Coral, [PERSON_NAME], and Ocean at [GEOGRAPHIC_DATA]"
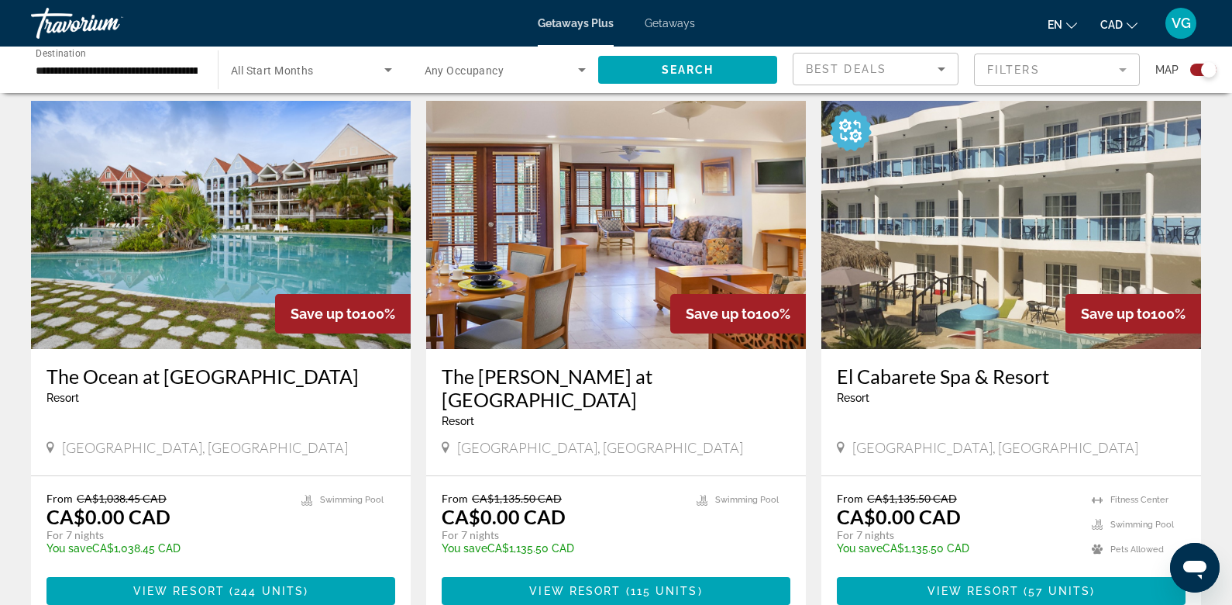
scroll to position [526, 0]
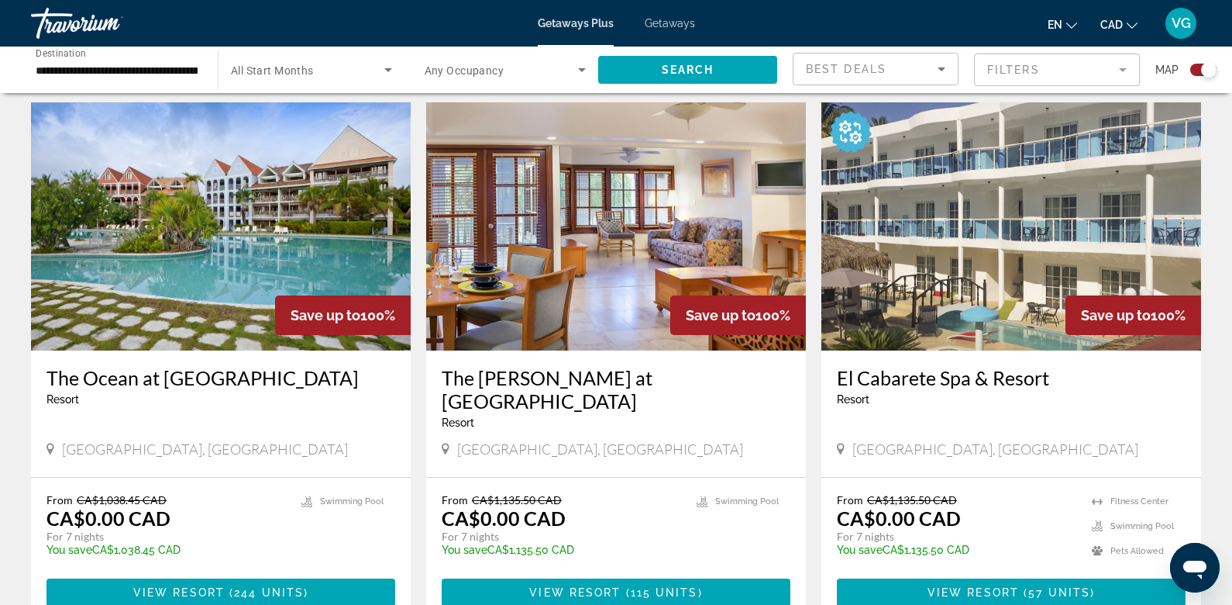
click at [308, 231] on img "Main content" at bounding box center [221, 226] width 380 height 248
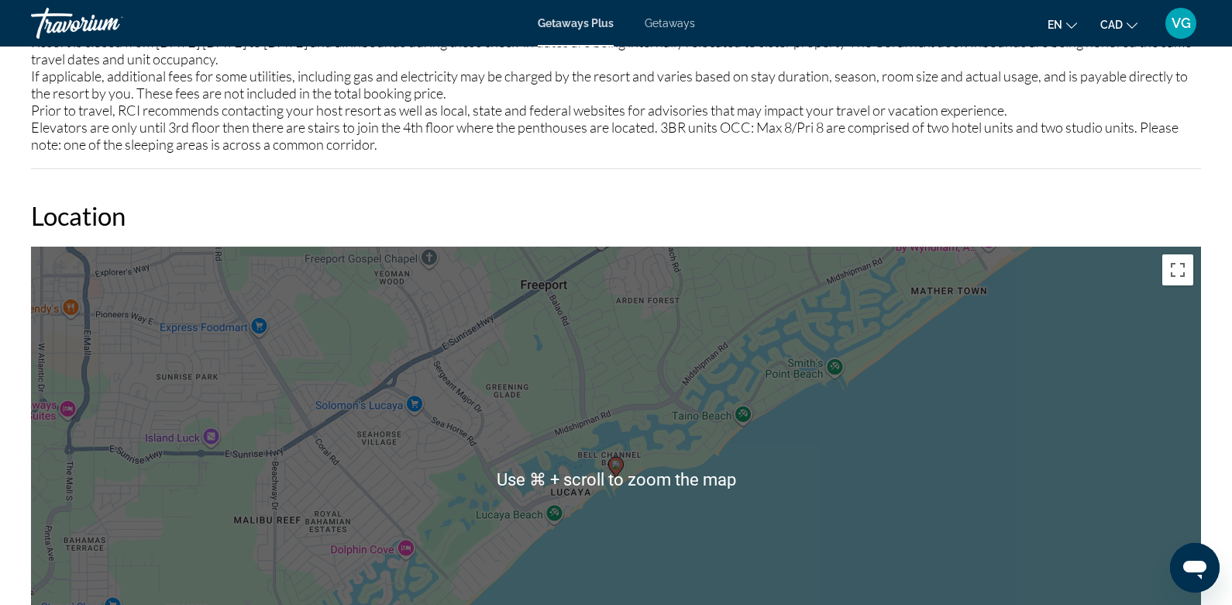
scroll to position [1891, 0]
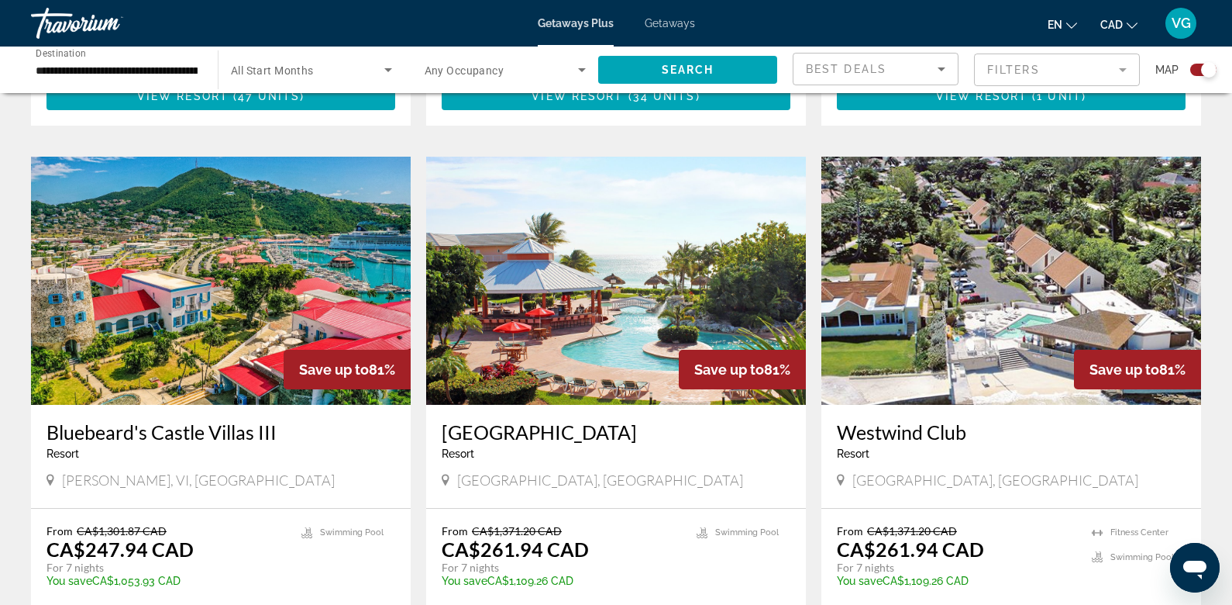
scroll to position [2381, 0]
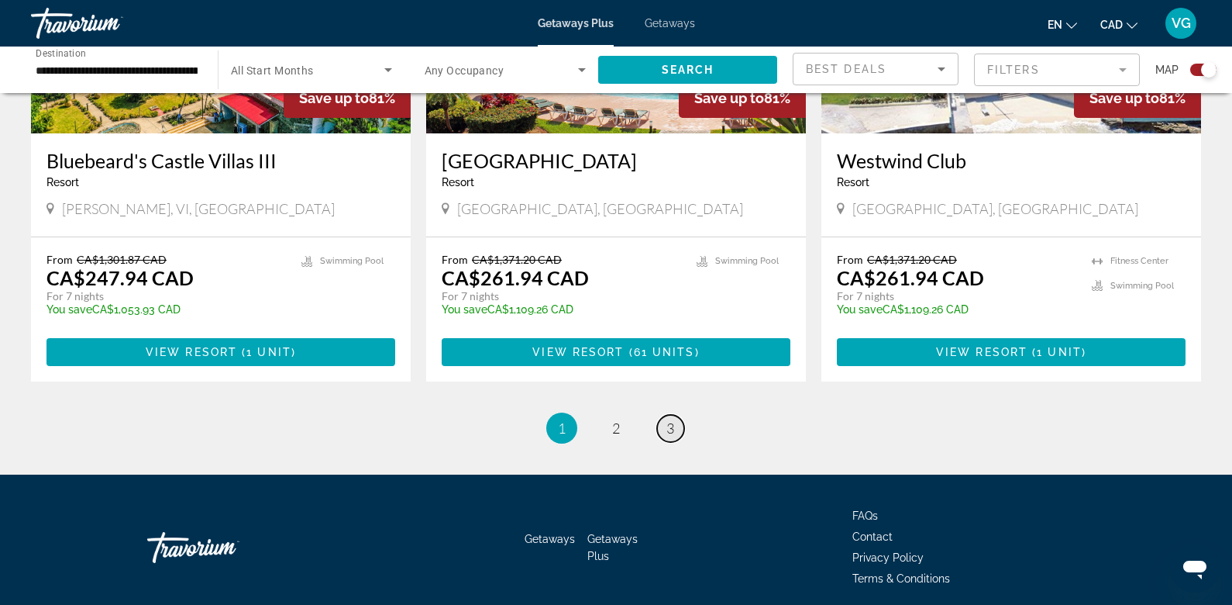
click at [672, 419] on span "3" at bounding box center [671, 427] width 8 height 17
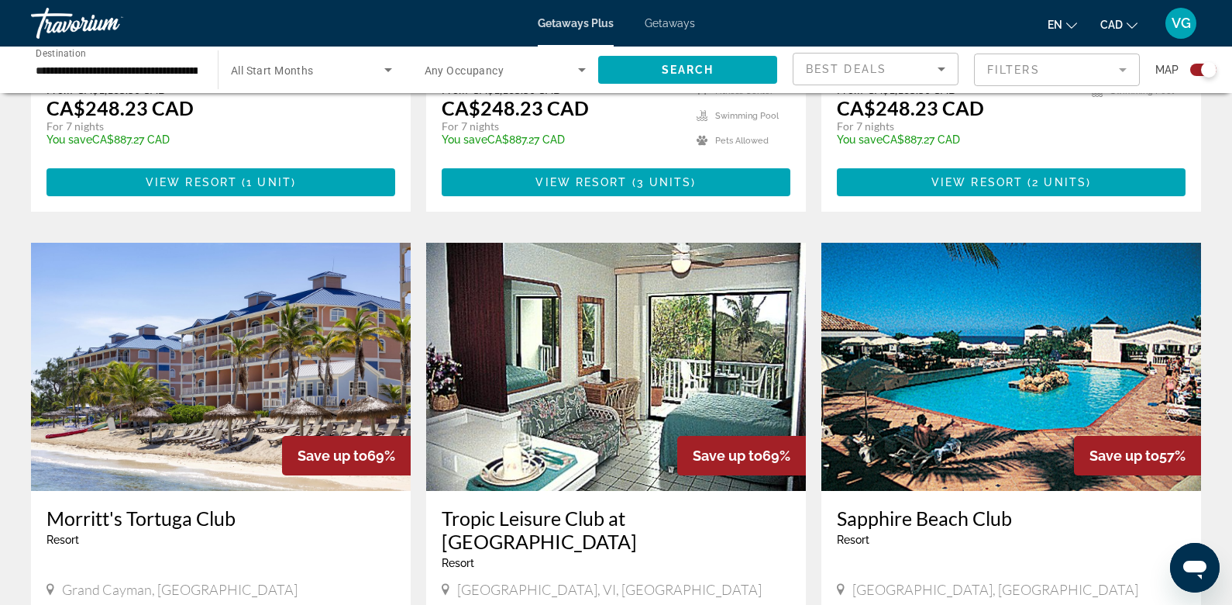
scroll to position [922, 0]
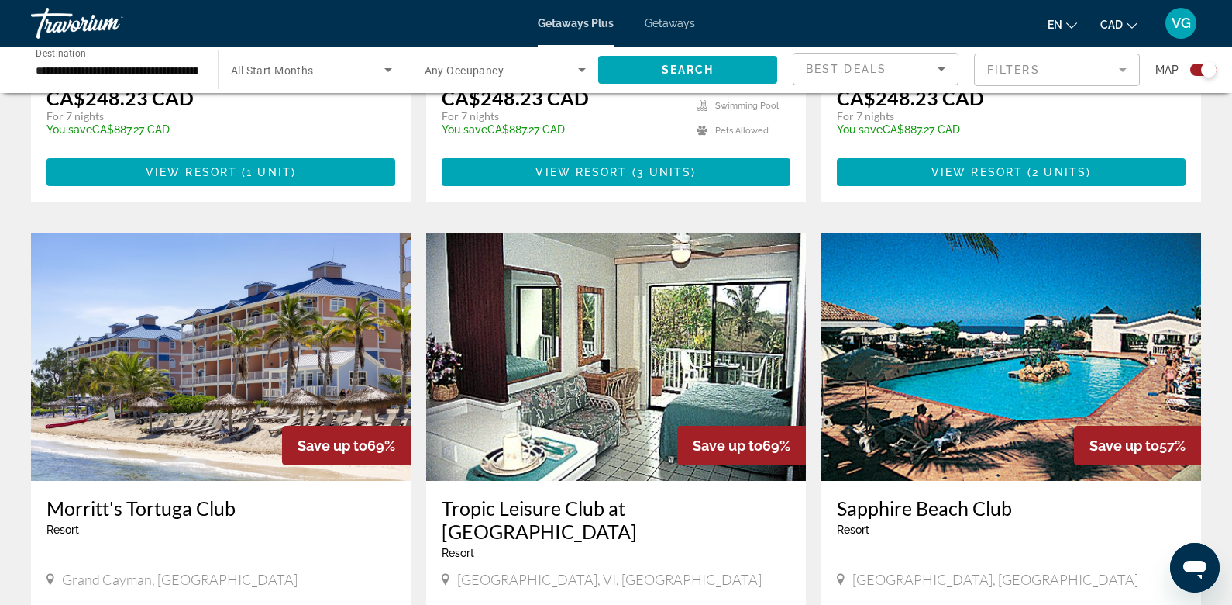
click at [322, 350] on img "Main content" at bounding box center [221, 357] width 380 height 248
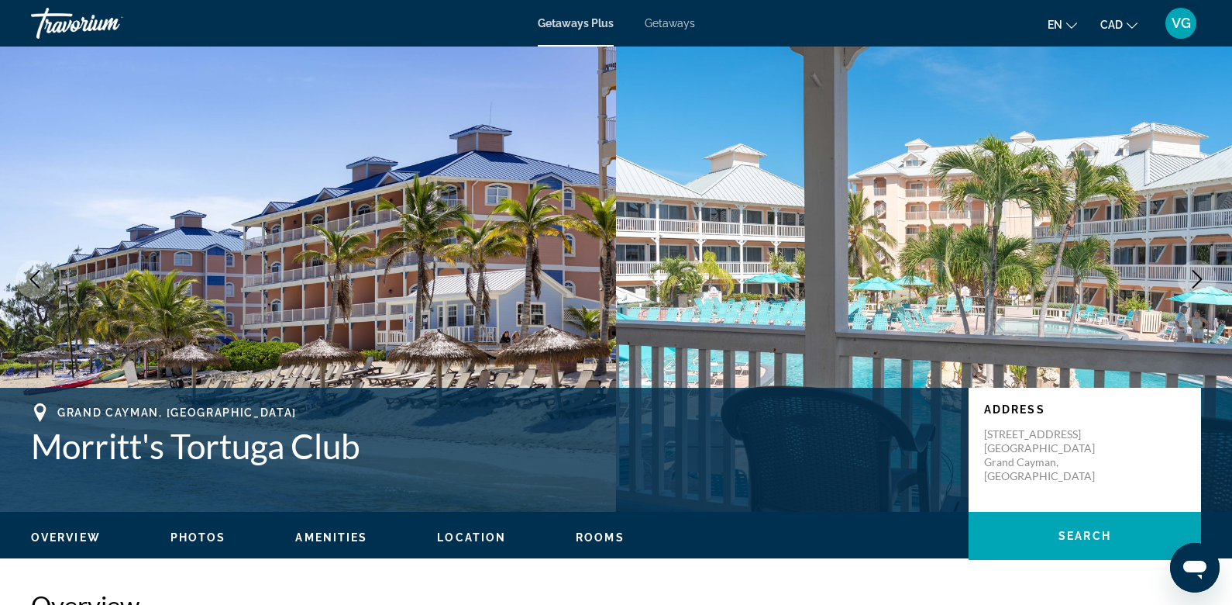
click at [1194, 277] on icon "Next image" at bounding box center [1197, 279] width 19 height 19
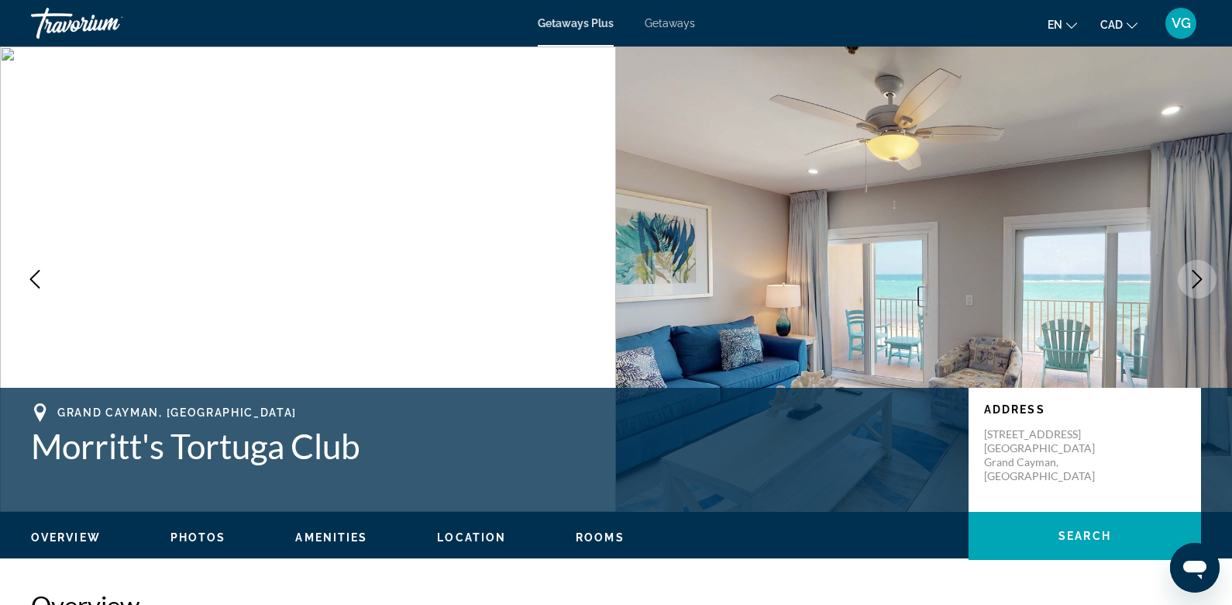
click at [1194, 277] on icon "Next image" at bounding box center [1197, 279] width 19 height 19
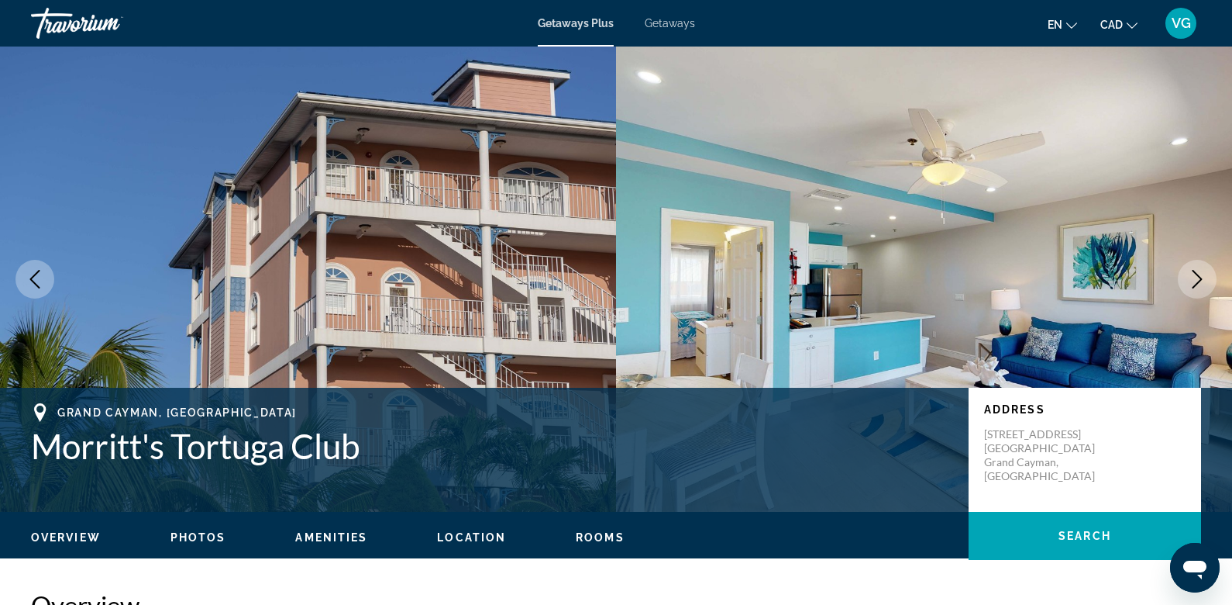
click at [1194, 277] on icon "Next image" at bounding box center [1197, 279] width 19 height 19
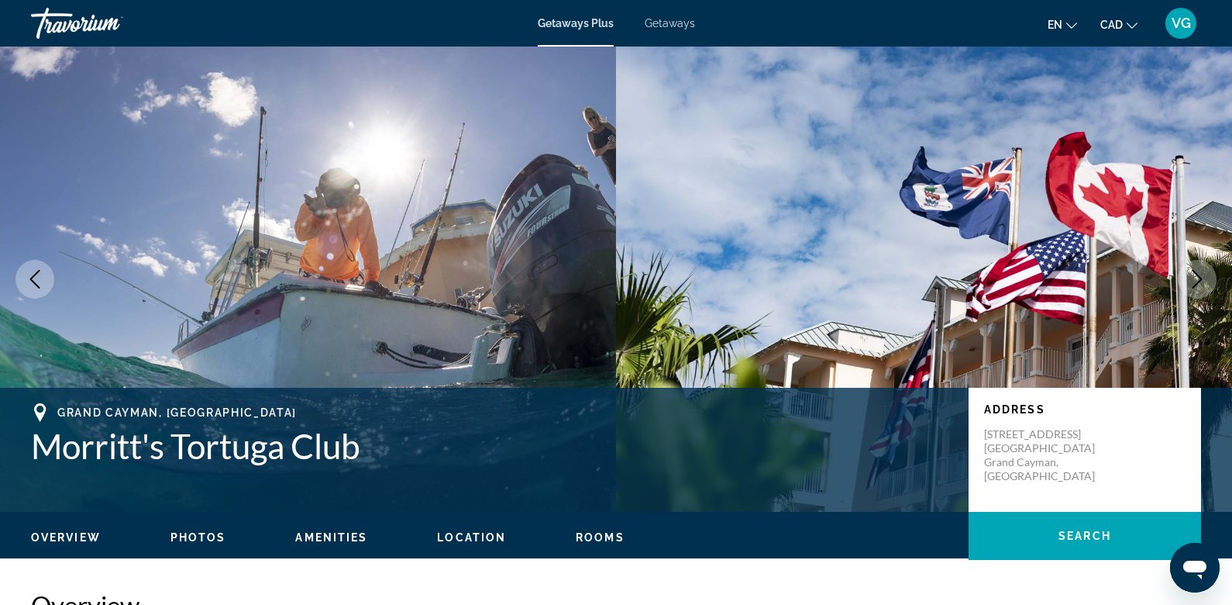
click at [1194, 277] on icon "Next image" at bounding box center [1197, 279] width 19 height 19
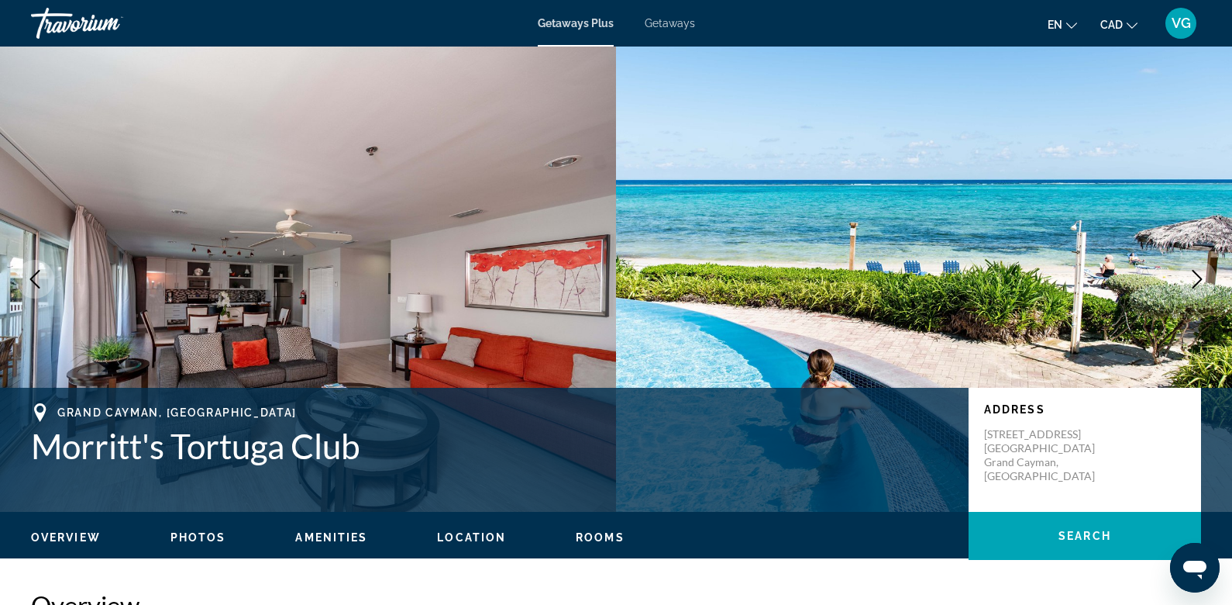
click at [1194, 277] on icon "Next image" at bounding box center [1197, 279] width 19 height 19
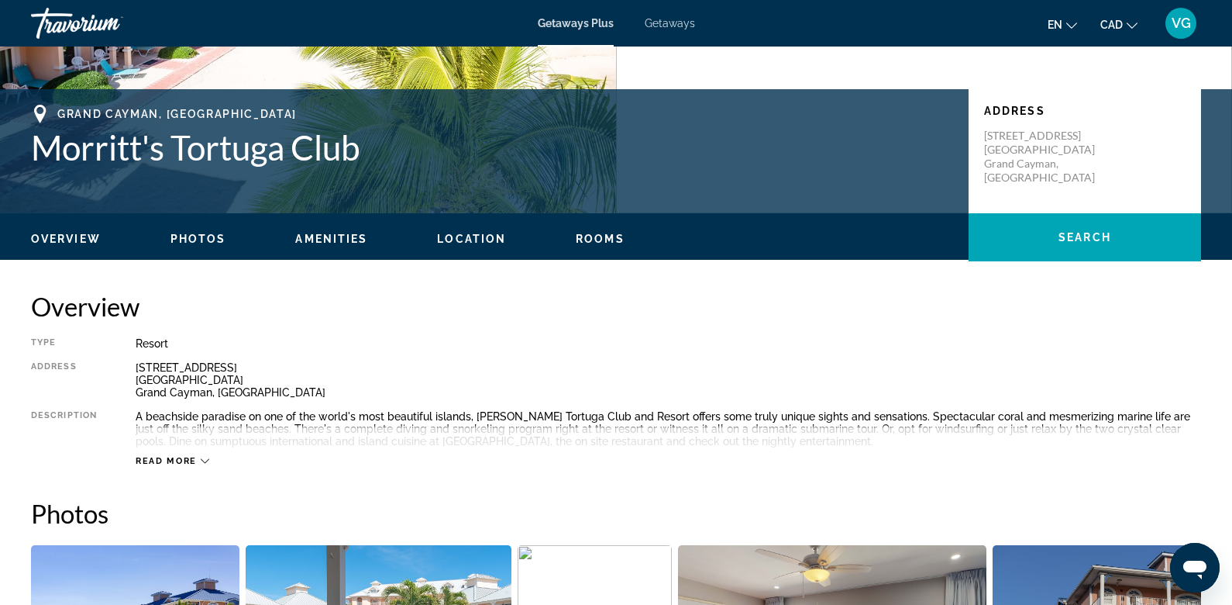
scroll to position [302, 0]
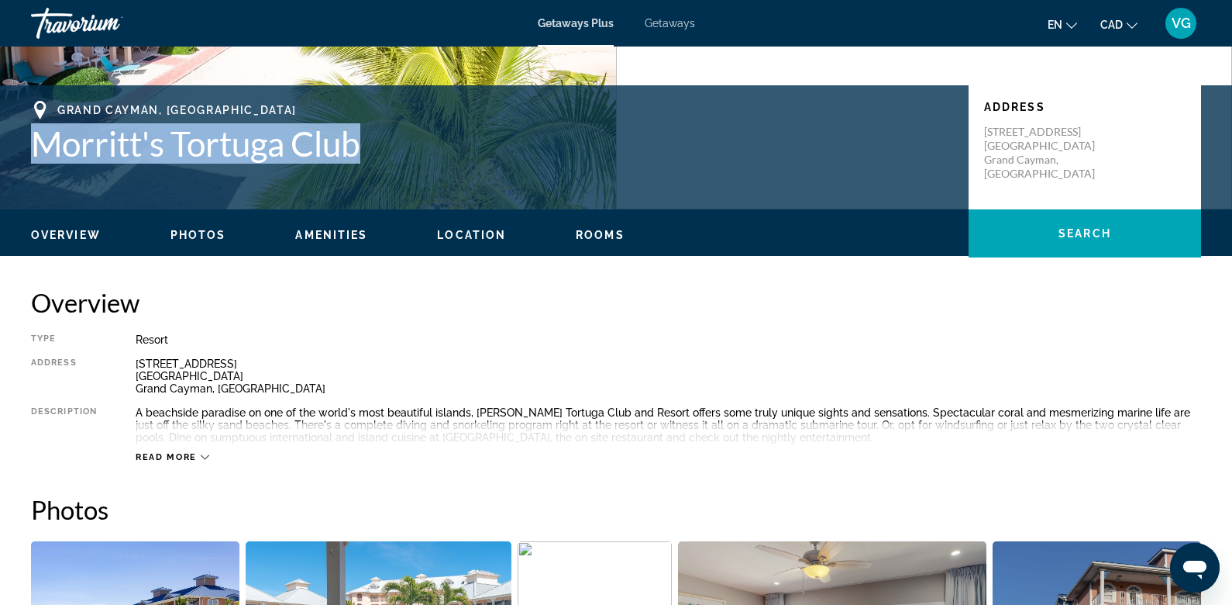
drag, startPoint x: 37, startPoint y: 152, endPoint x: 390, endPoint y: 163, distance: 352.8
click at [390, 163] on h1 "Morritt's Tortuga Club" at bounding box center [492, 143] width 922 height 40
copy h1 "Morritt's Tortuga Club"
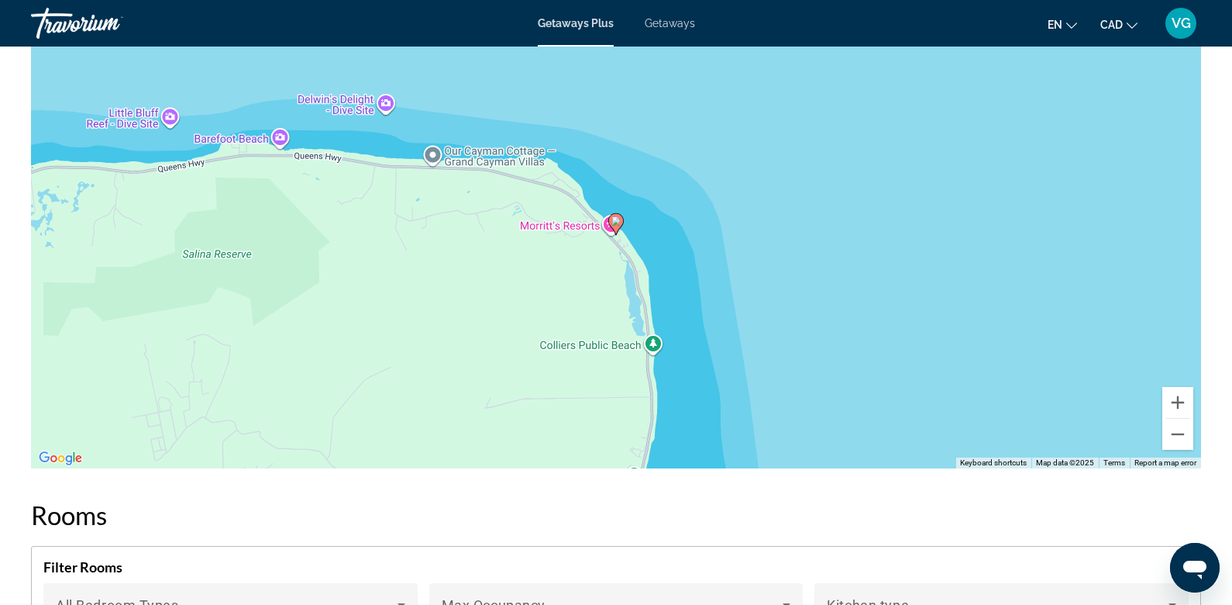
scroll to position [2176, 0]
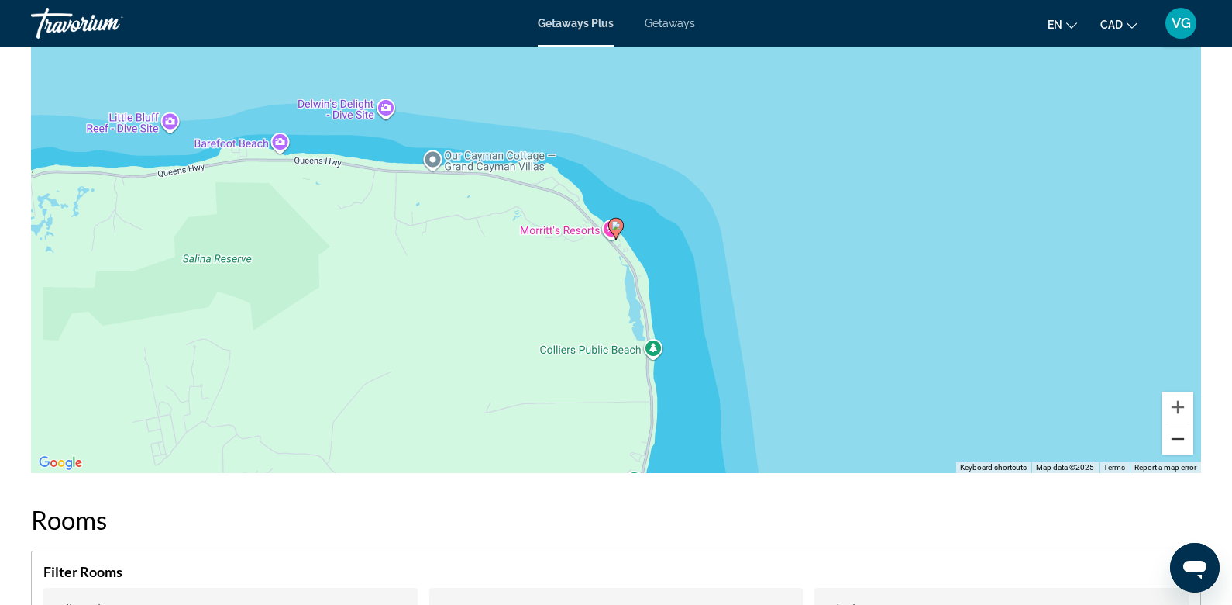
click at [1181, 446] on button "Zoom out" at bounding box center [1178, 438] width 31 height 31
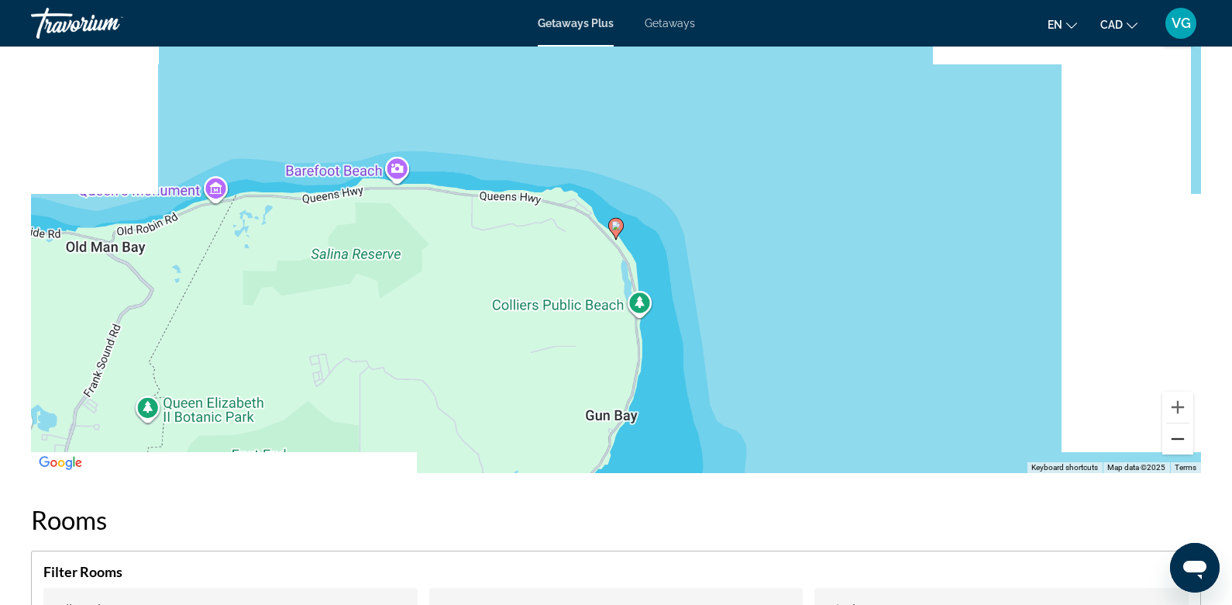
click at [1181, 446] on button "Zoom out" at bounding box center [1178, 438] width 31 height 31
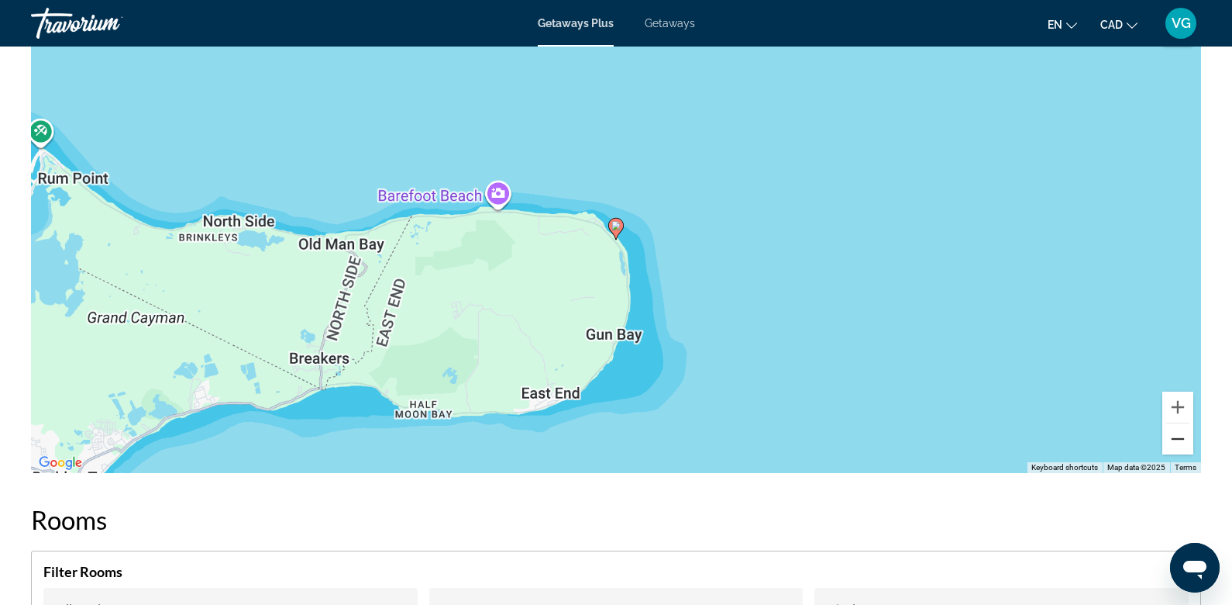
click at [1181, 446] on button "Zoom out" at bounding box center [1178, 438] width 31 height 31
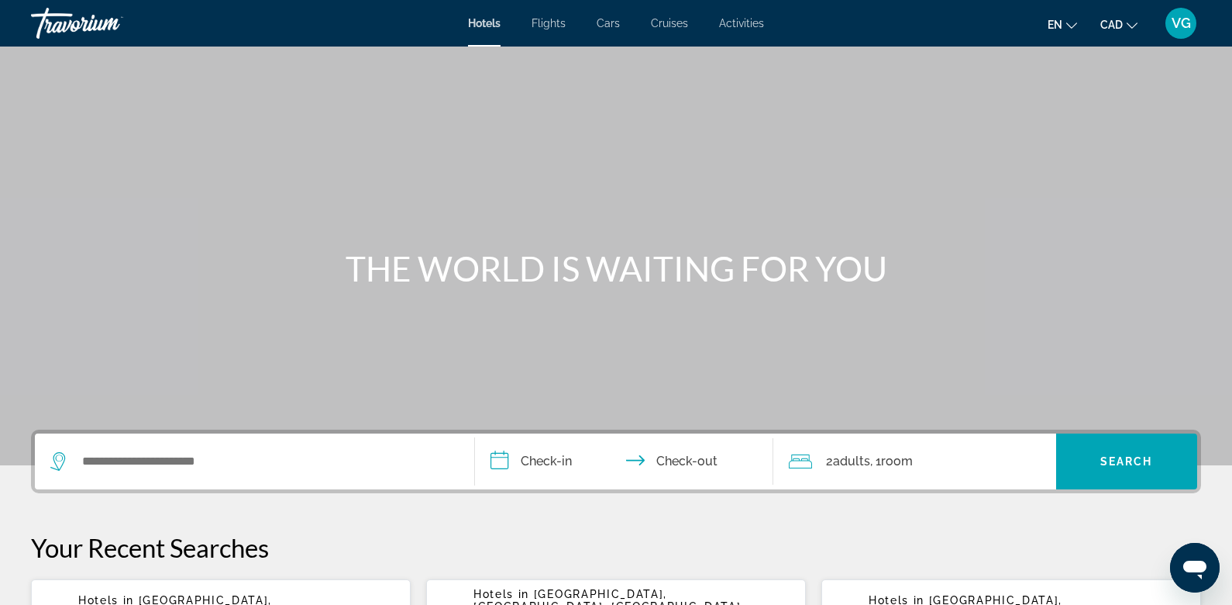
click at [1185, 24] on span "VG" at bounding box center [1181, 24] width 19 height 16
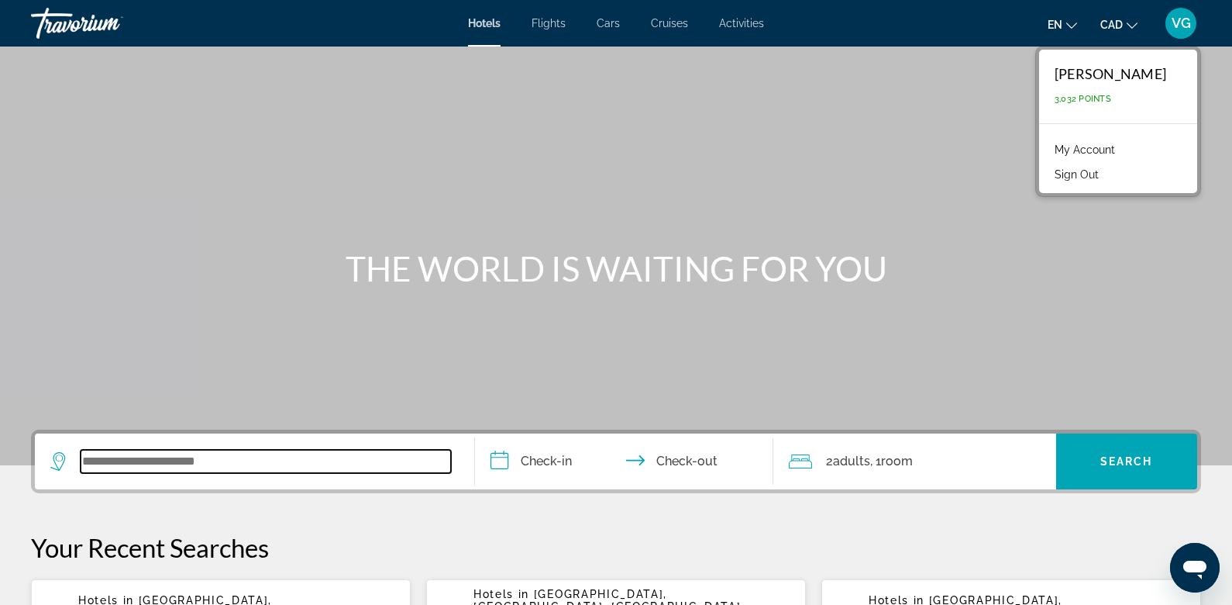
click at [294, 461] on input "Search widget" at bounding box center [266, 461] width 371 height 23
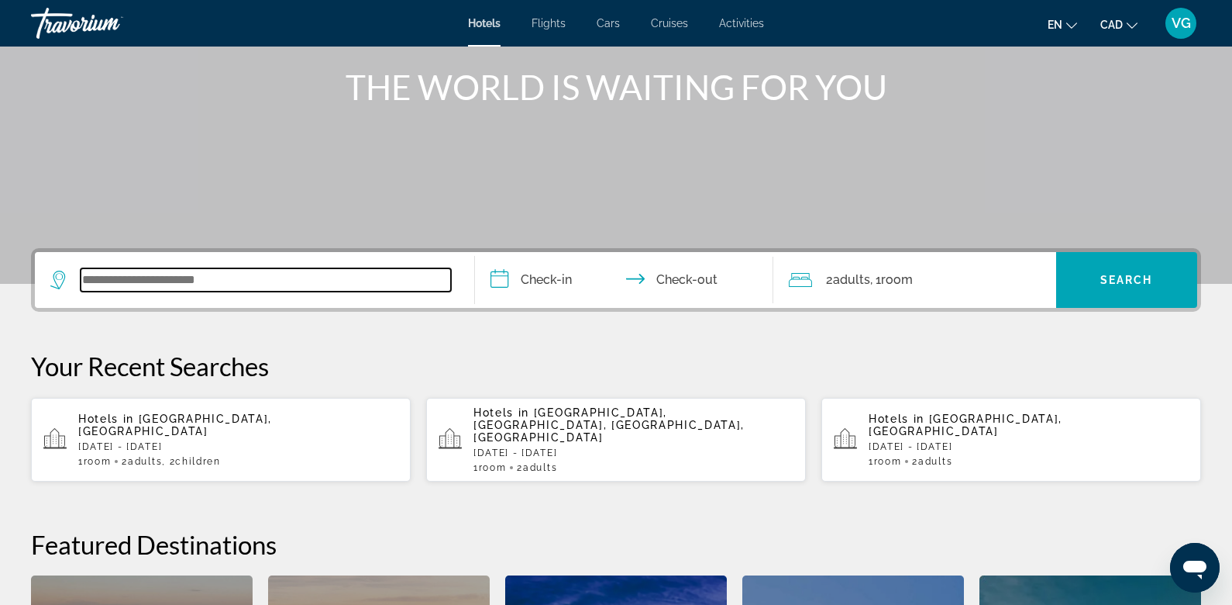
scroll to position [167, 0]
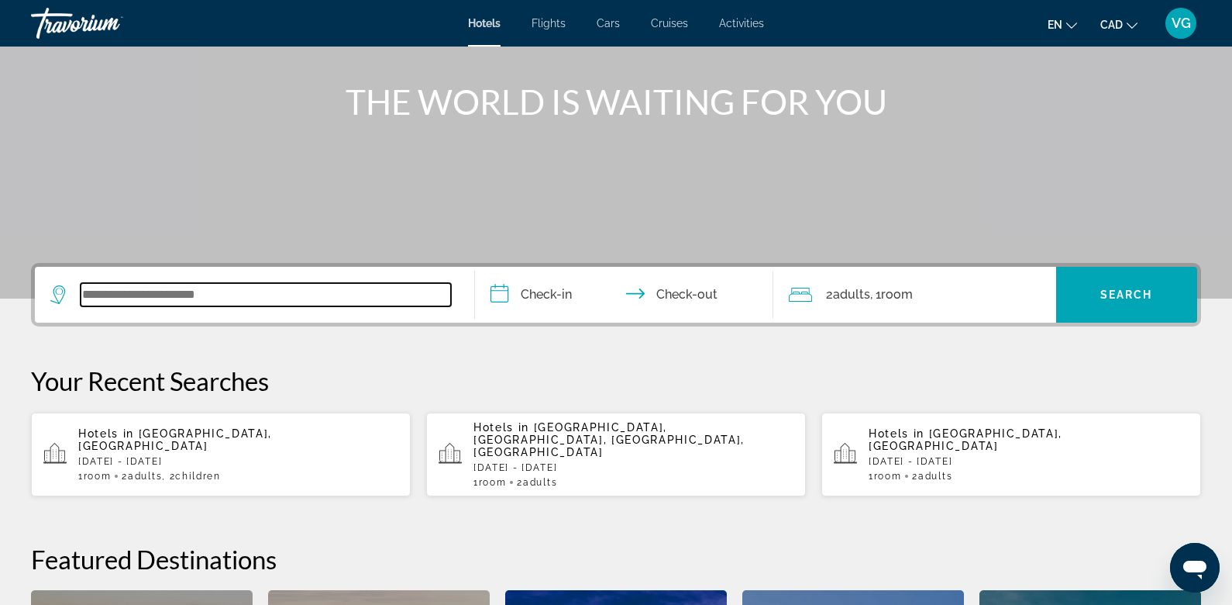
click at [300, 297] on input "Search widget" at bounding box center [266, 294] width 371 height 23
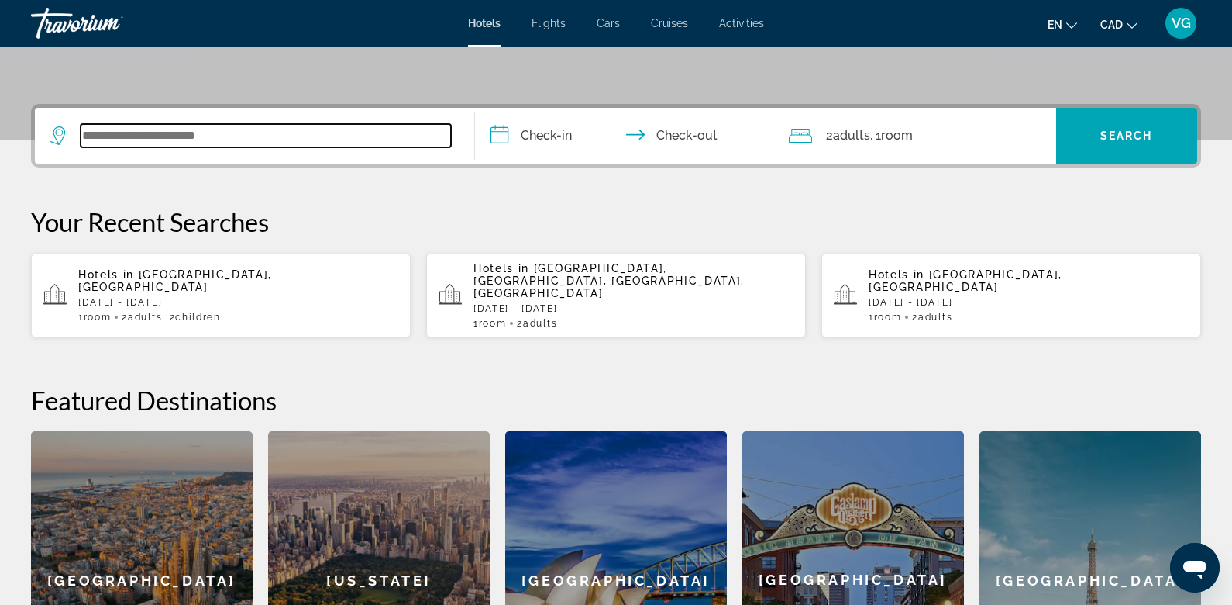
scroll to position [315, 0]
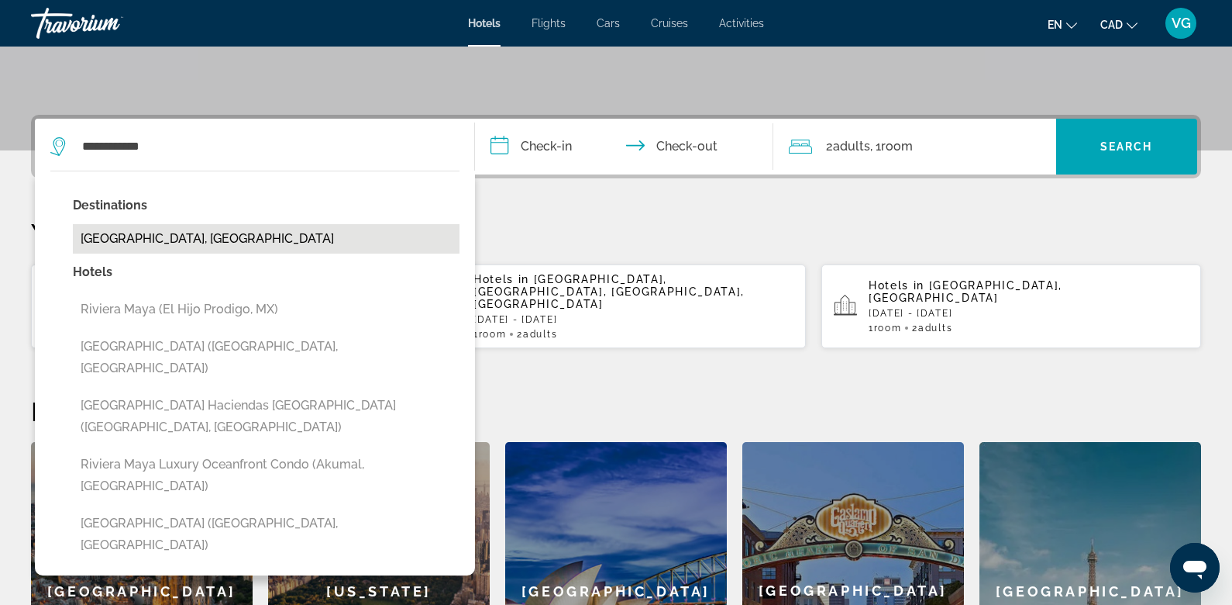
click at [198, 233] on button "[GEOGRAPHIC_DATA], [GEOGRAPHIC_DATA]" at bounding box center [266, 238] width 387 height 29
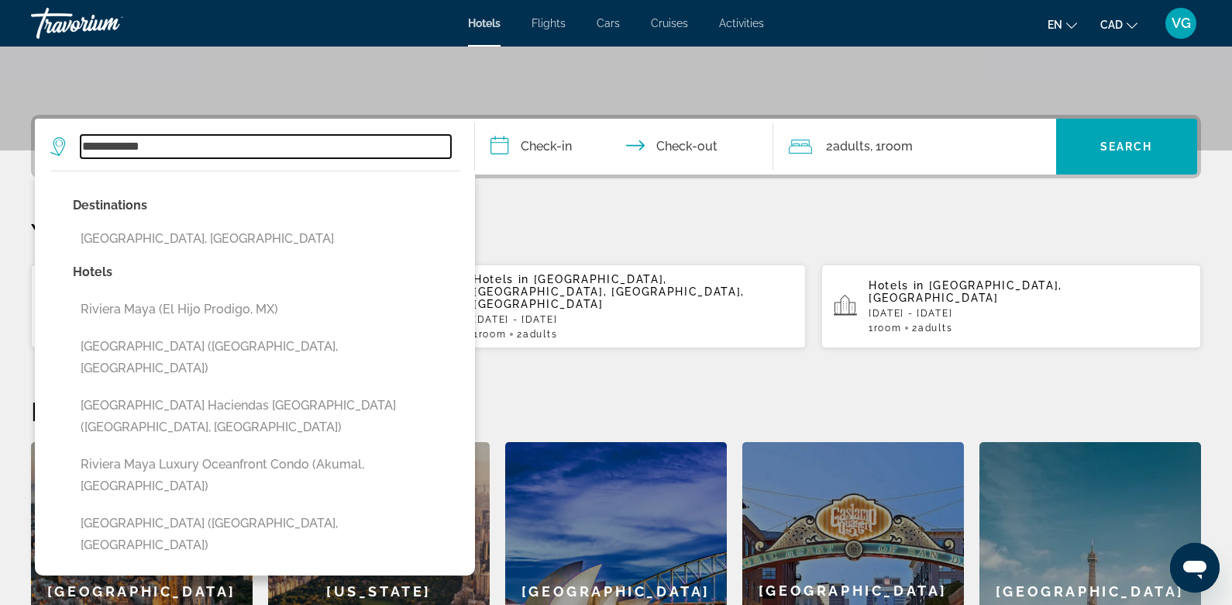
type input "**********"
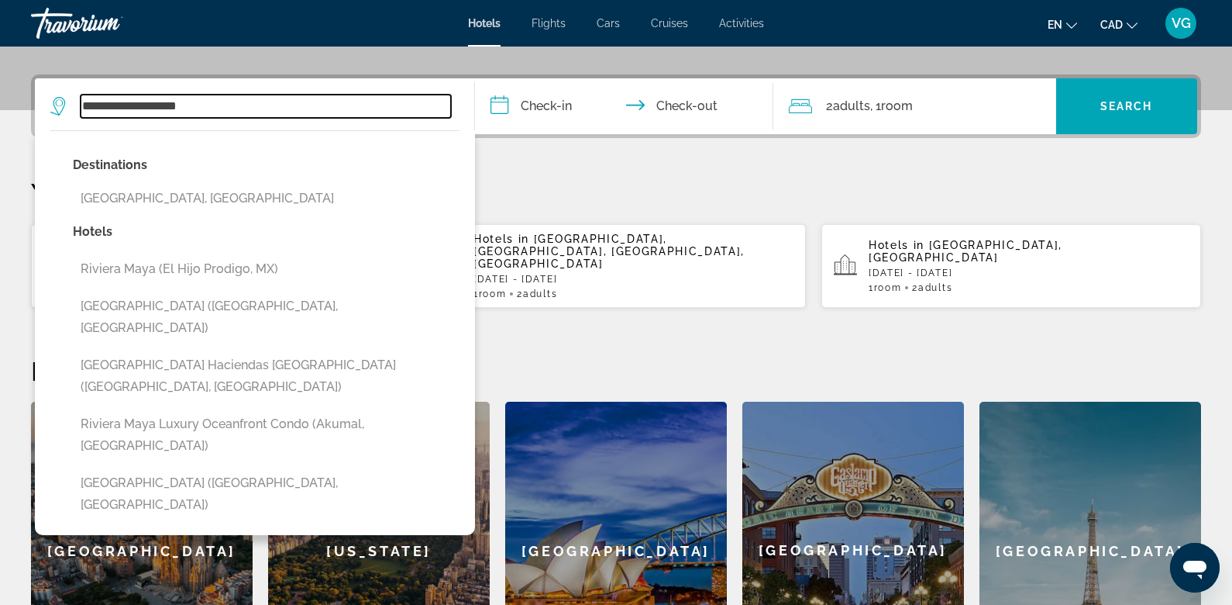
scroll to position [378, 0]
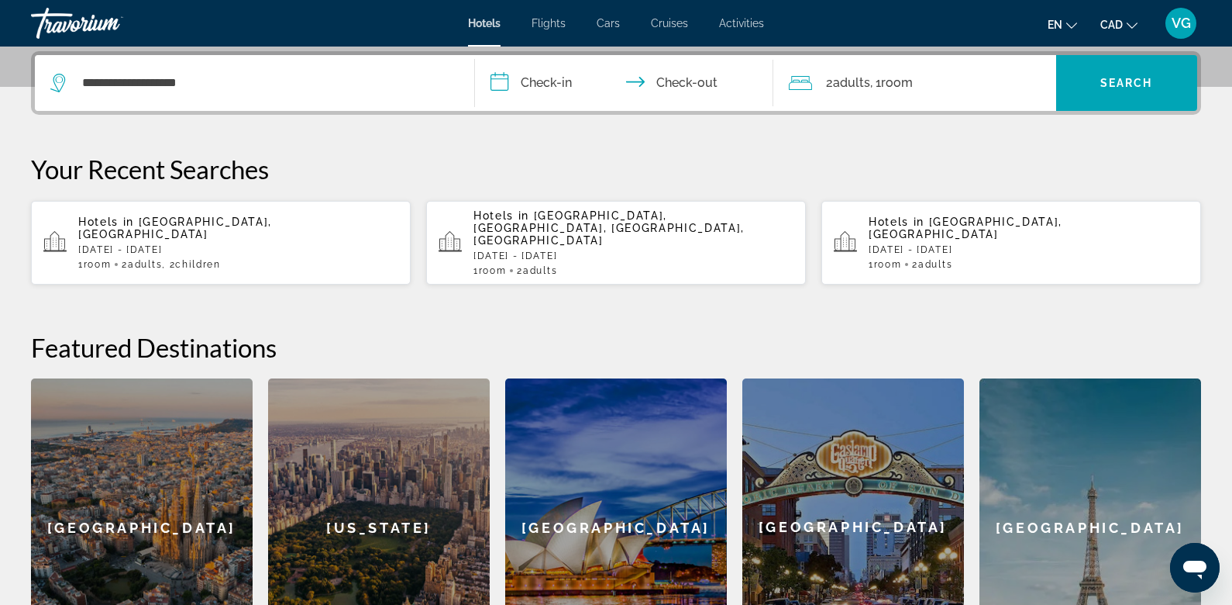
click at [570, 88] on input "**********" at bounding box center [627, 85] width 305 height 60
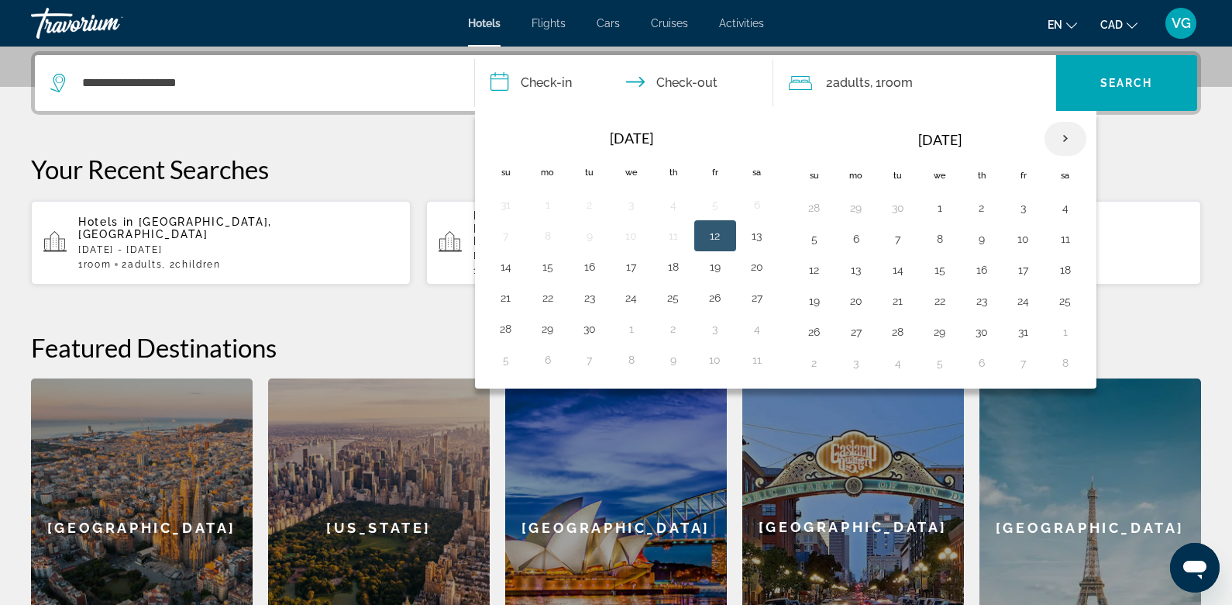
click at [1063, 135] on th "Next month" at bounding box center [1066, 139] width 42 height 34
click at [1063, 136] on th "Next month" at bounding box center [1066, 139] width 42 height 34
click at [939, 228] on button "4" at bounding box center [940, 239] width 25 height 22
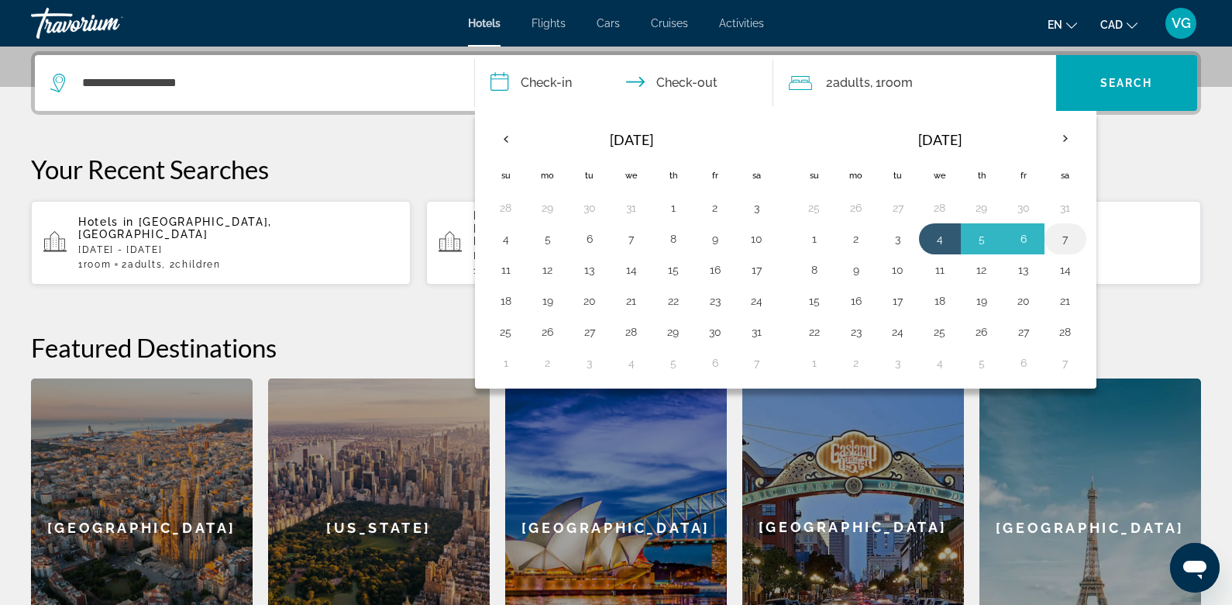
click at [1056, 233] on button "7" at bounding box center [1065, 239] width 25 height 22
type input "**********"
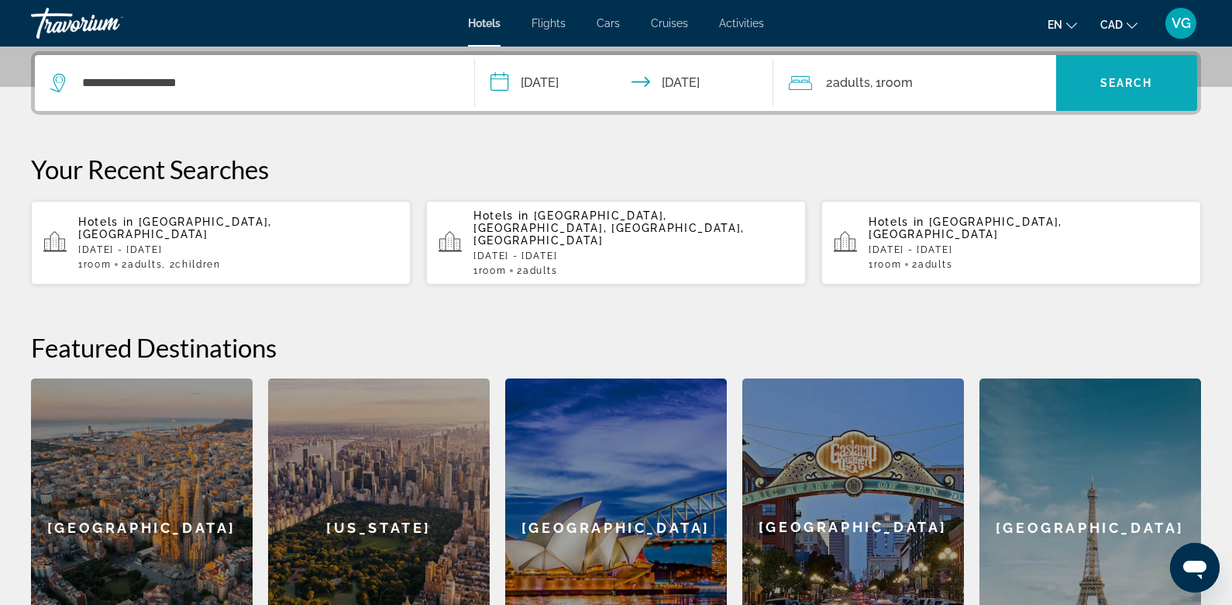
click at [1079, 96] on span "Search widget" at bounding box center [1127, 82] width 142 height 37
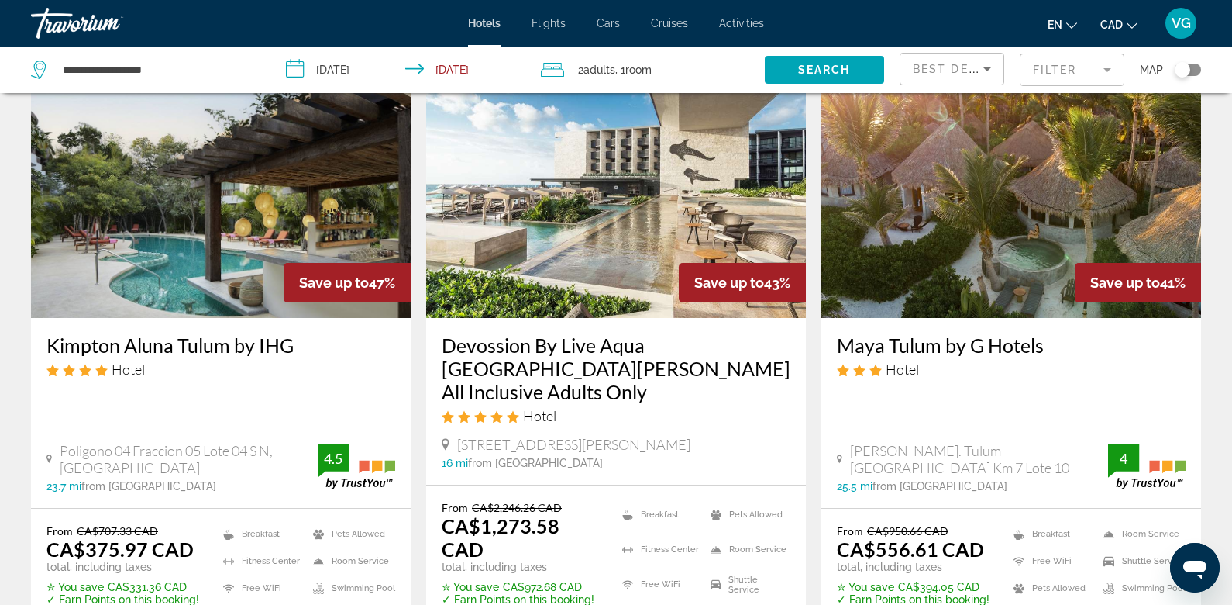
scroll to position [1897, 0]
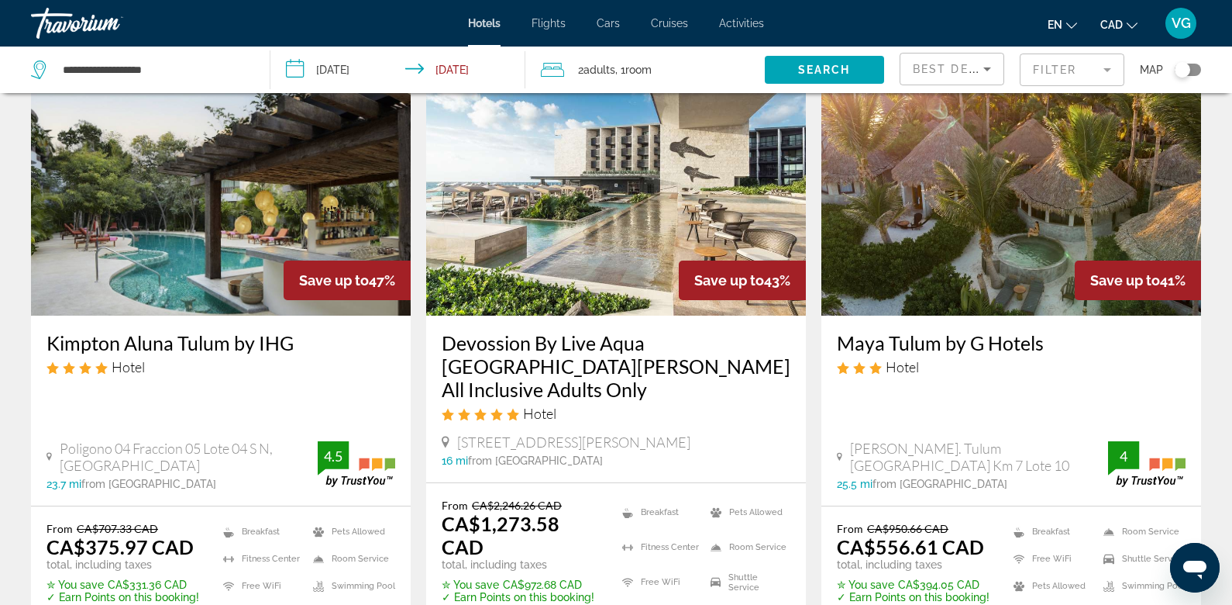
click at [567, 181] on img "Main content" at bounding box center [616, 191] width 380 height 248
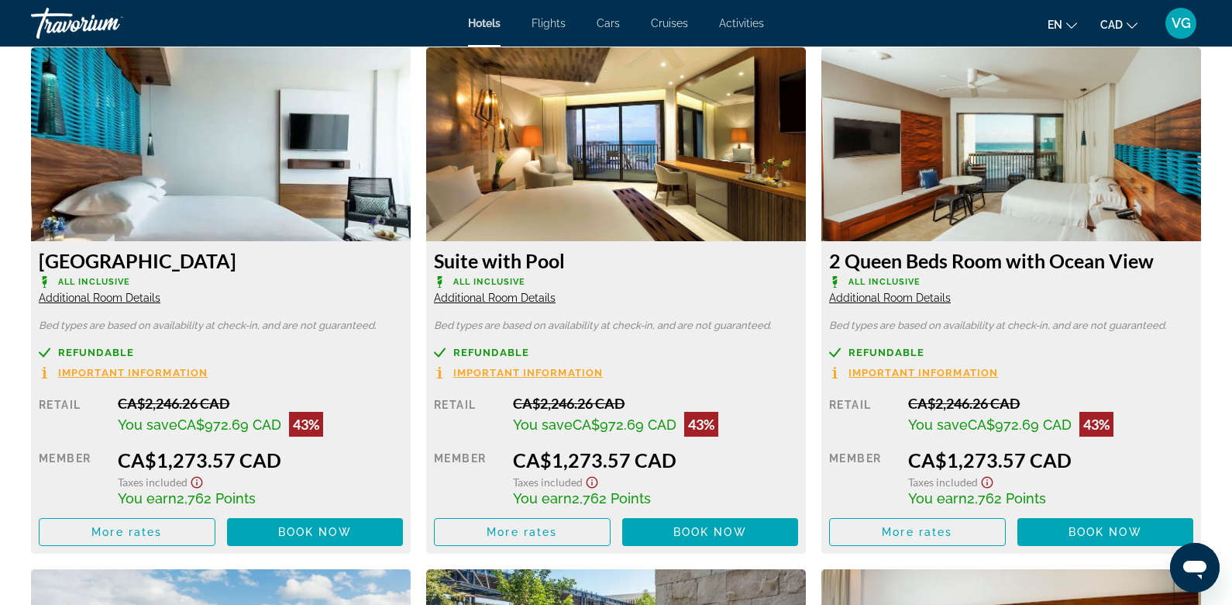
scroll to position [2232, 0]
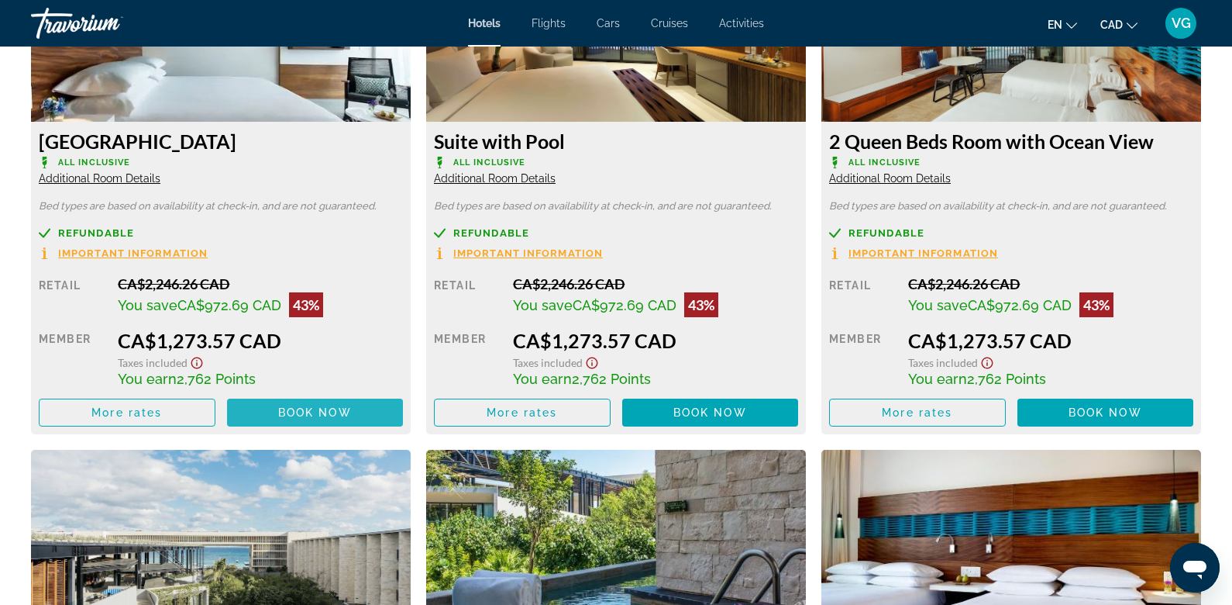
click at [308, 412] on span "Book now" at bounding box center [315, 412] width 74 height 12
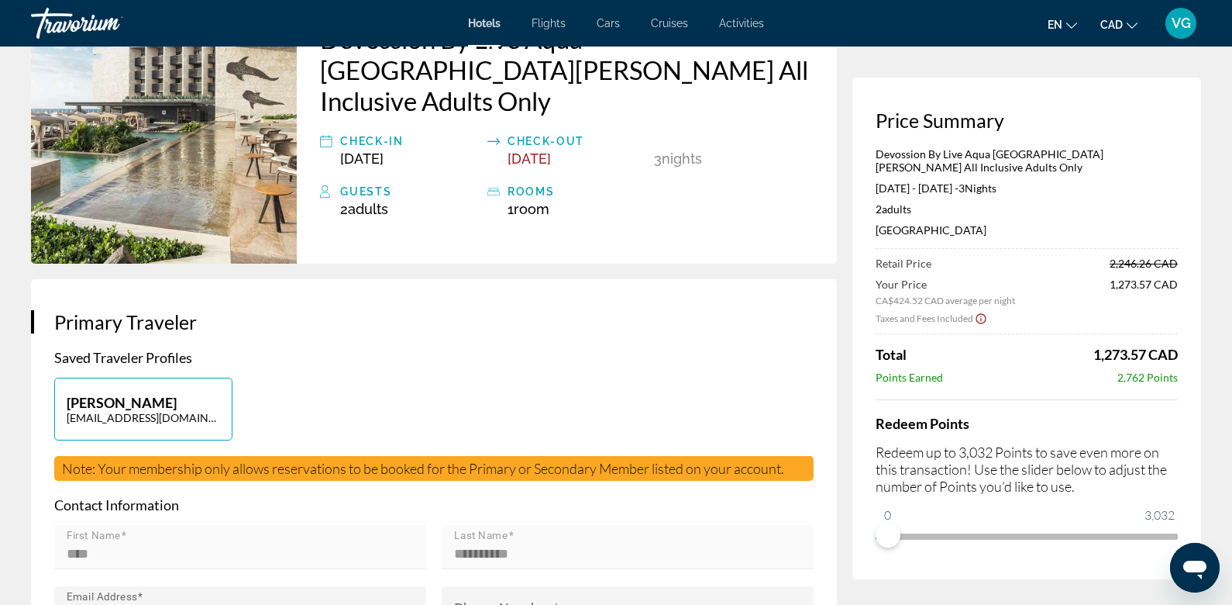
scroll to position [175, 0]
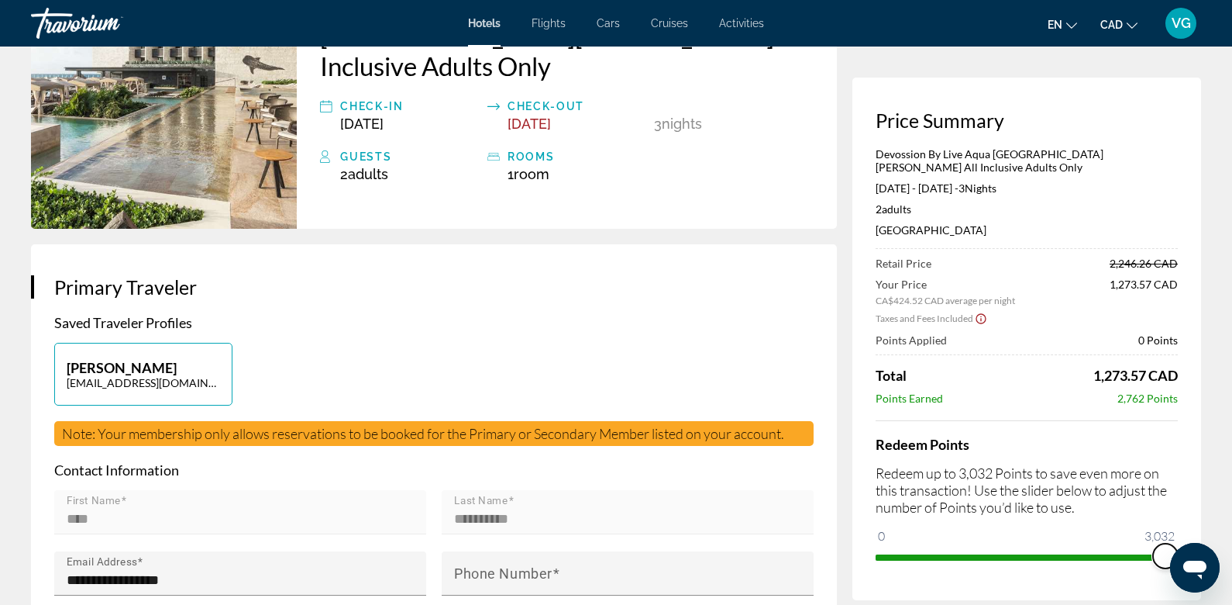
drag, startPoint x: 890, startPoint y: 534, endPoint x: 1211, endPoint y: 529, distance: 320.9
